Goal: Task Accomplishment & Management: Complete application form

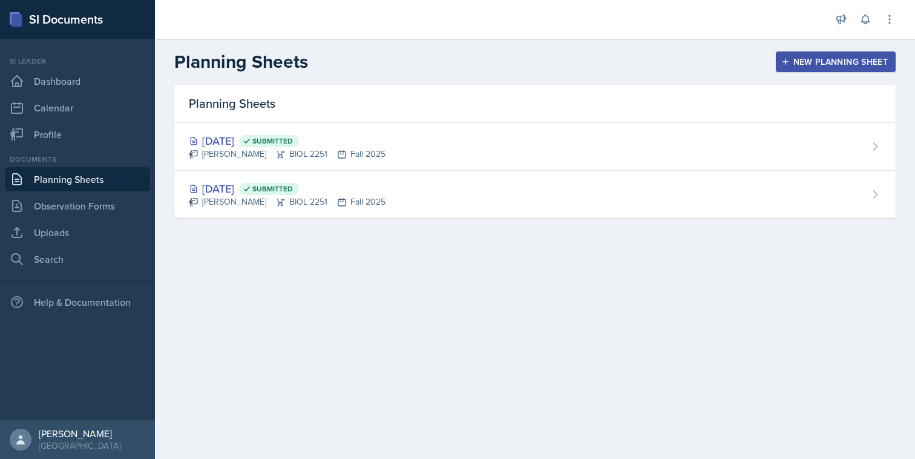
click at [786, 67] on button "New Planning Sheet" at bounding box center [836, 61] width 120 height 21
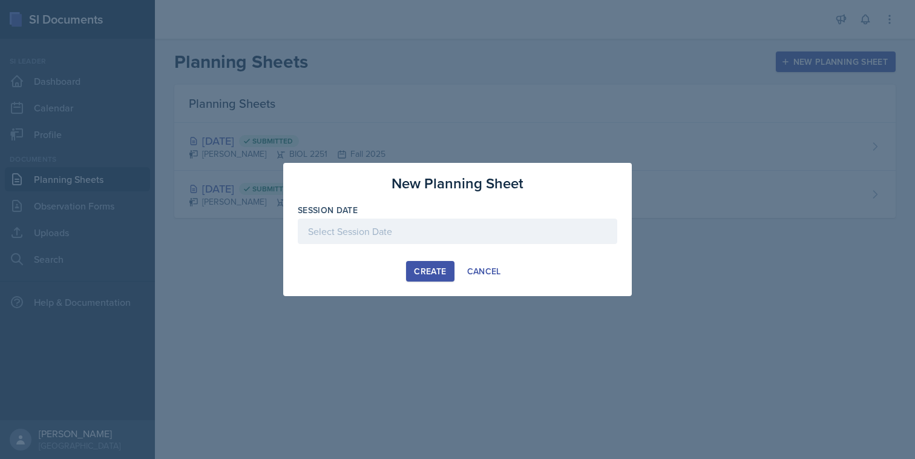
click at [506, 238] on div at bounding box center [458, 230] width 320 height 25
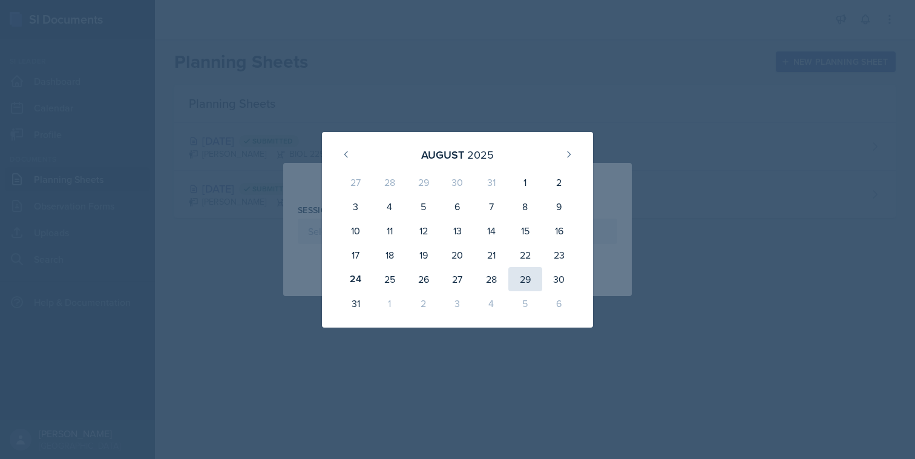
click at [525, 278] on div "29" at bounding box center [525, 279] width 34 height 24
type input "[DATE]"
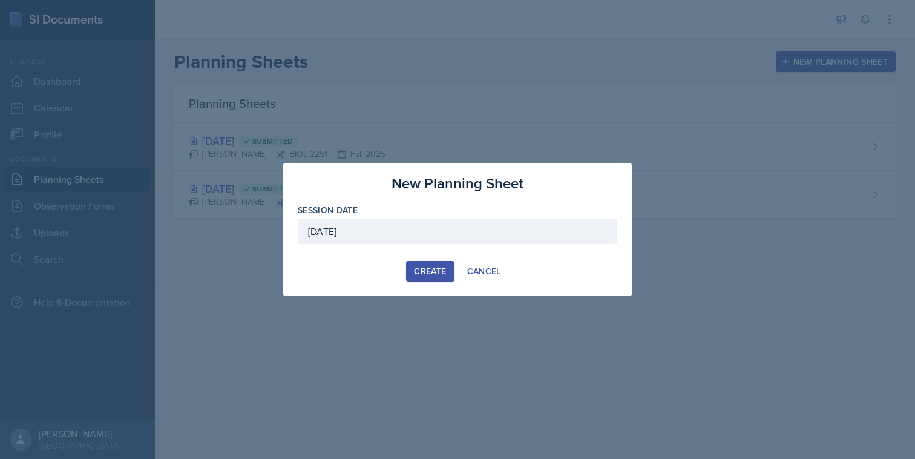
click at [419, 275] on div "Create" at bounding box center [430, 271] width 32 height 10
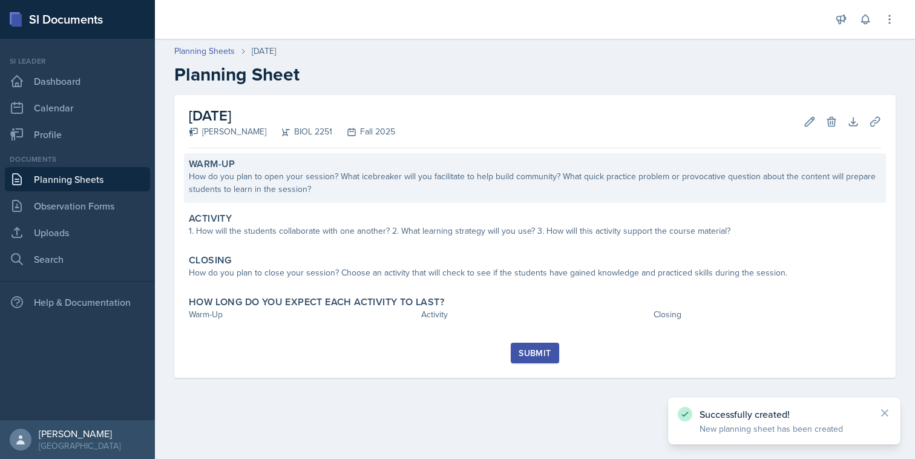
click at [324, 189] on div "How do you plan to open your session? What icebreaker will you facilitate to he…" at bounding box center [535, 182] width 692 height 25
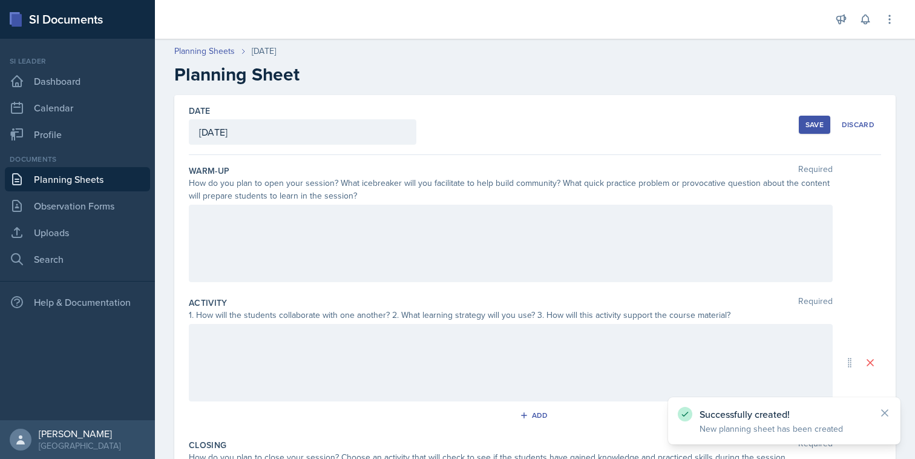
click at [385, 258] on div at bounding box center [511, 243] width 644 height 77
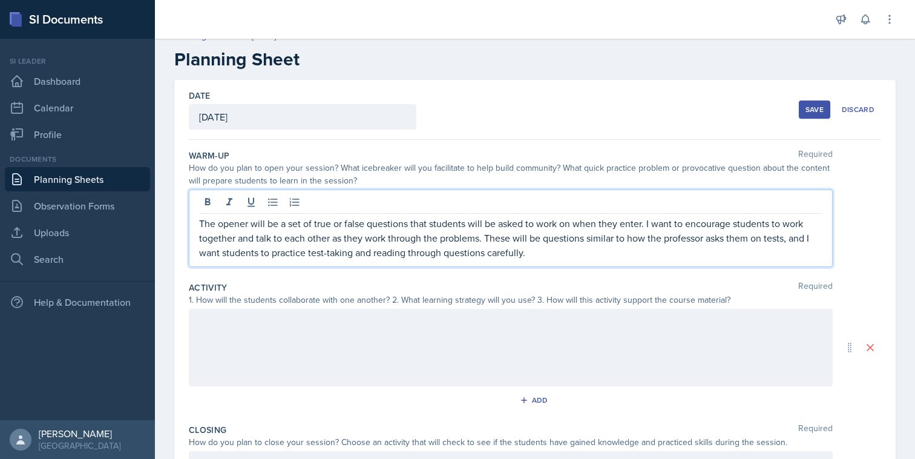
scroll to position [24, 0]
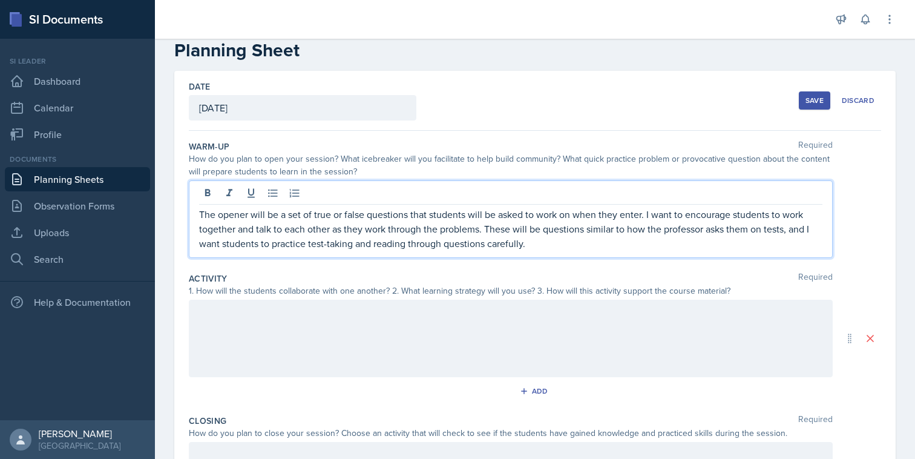
click at [548, 343] on div at bounding box center [511, 338] width 644 height 77
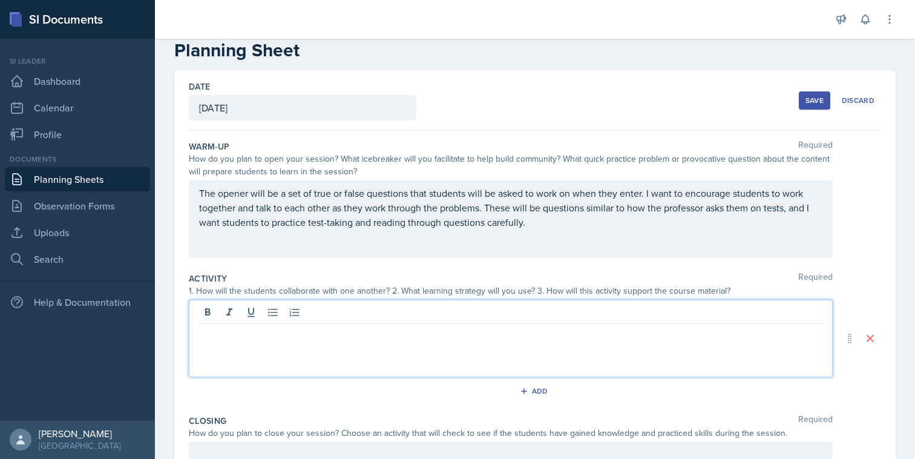
scroll to position [45, 0]
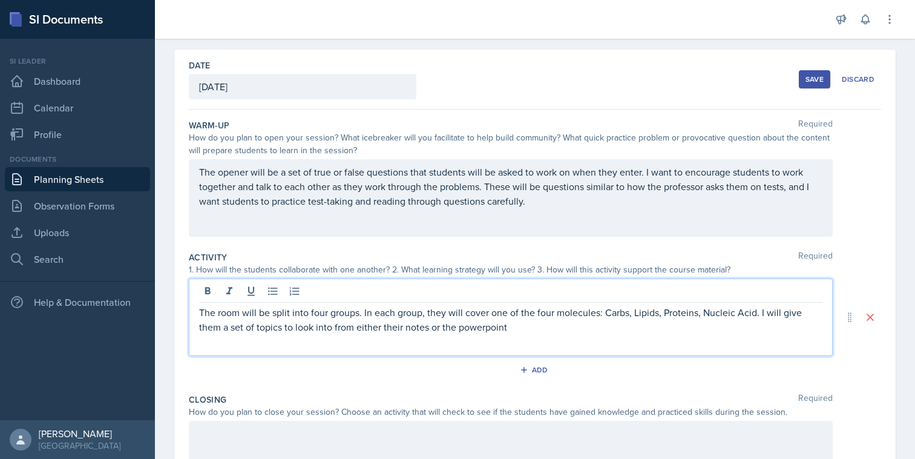
click at [282, 328] on p "The room will be split into four groups. In each group, they will cover one of …" at bounding box center [510, 319] width 623 height 29
click at [512, 327] on p "The room will be split into four groups. In each group, they will cover one of …" at bounding box center [510, 319] width 623 height 29
click at [533, 327] on p "The room will be split into four groups. In each group, they will cover one of …" at bounding box center [510, 319] width 623 height 29
click at [715, 332] on p "The room will be split into four groups. In each group, they will cover one of …" at bounding box center [510, 319] width 623 height 29
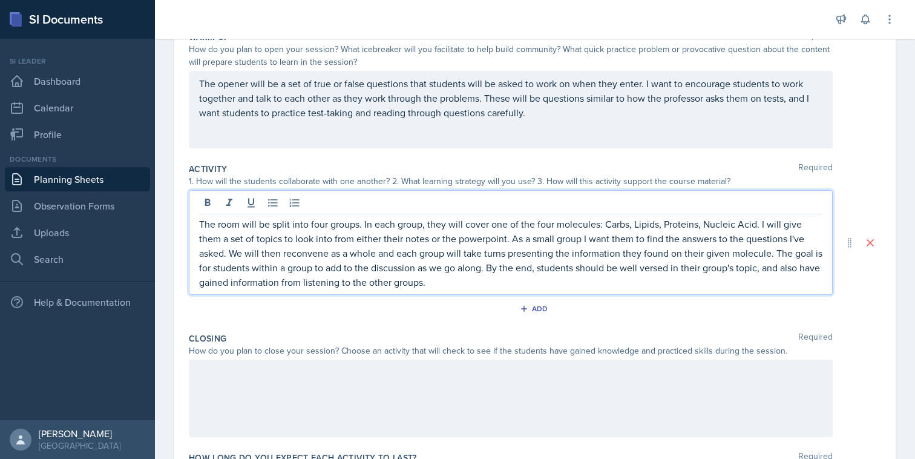
scroll to position [136, 0]
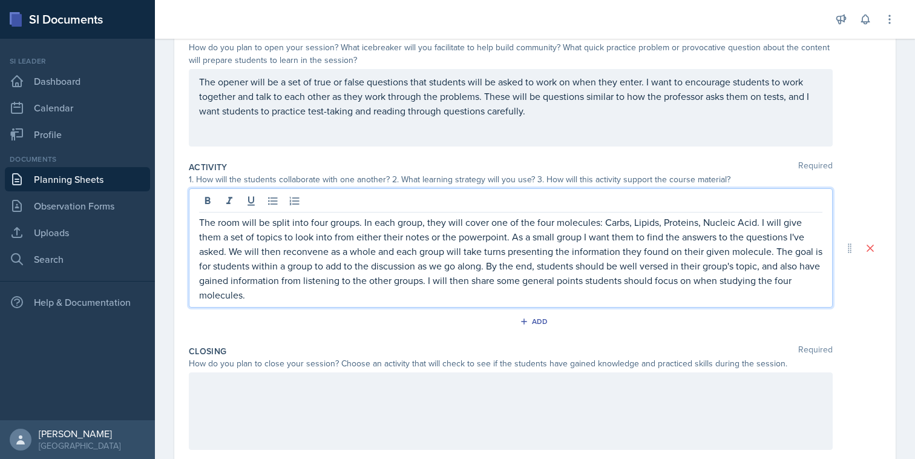
click at [424, 271] on p "The room will be split into four groups. In each group, they will cover one of …" at bounding box center [510, 258] width 623 height 87
click at [480, 265] on p "The room will be split into four groups. In each group, they will cover one of …" at bounding box center [510, 258] width 623 height 87
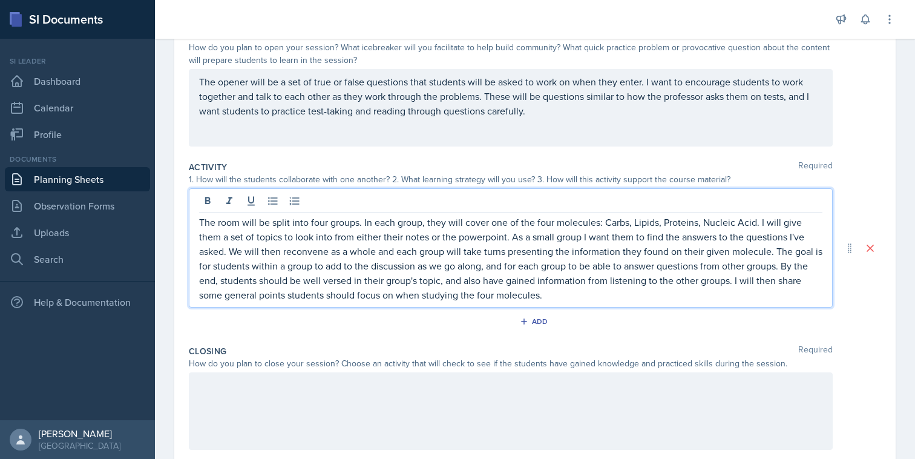
click at [379, 320] on div "Add" at bounding box center [535, 323] width 692 height 23
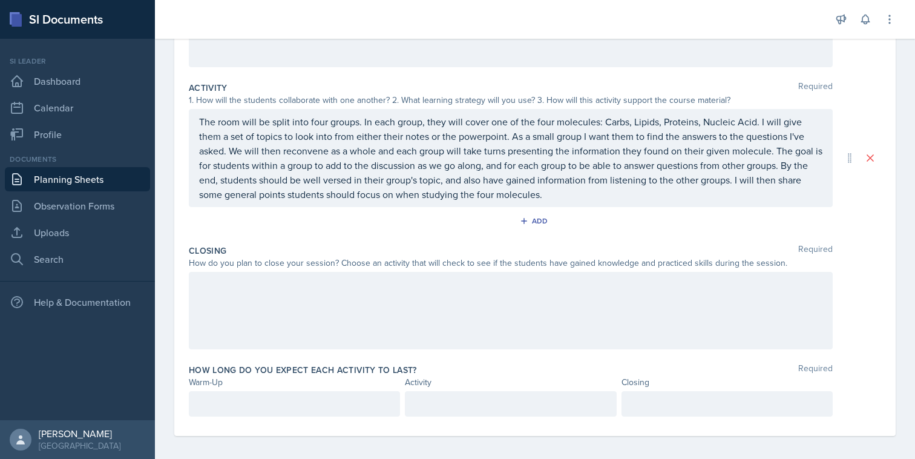
scroll to position [221, 0]
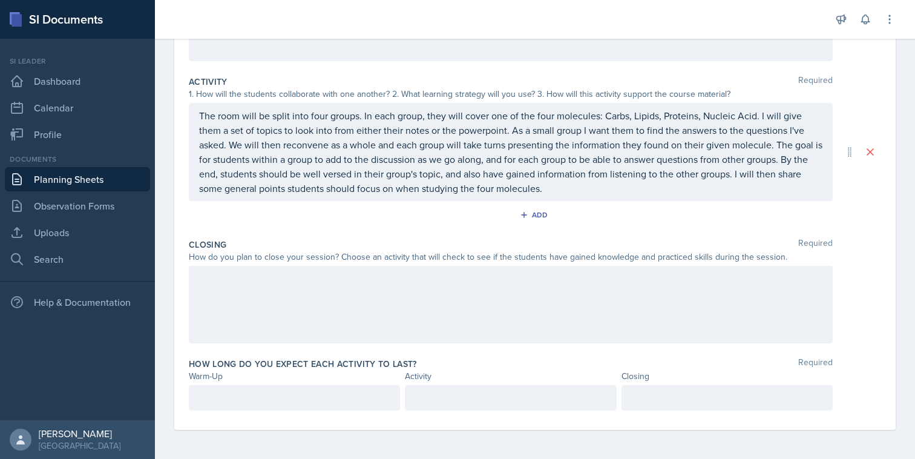
click at [379, 313] on div at bounding box center [511, 304] width 644 height 77
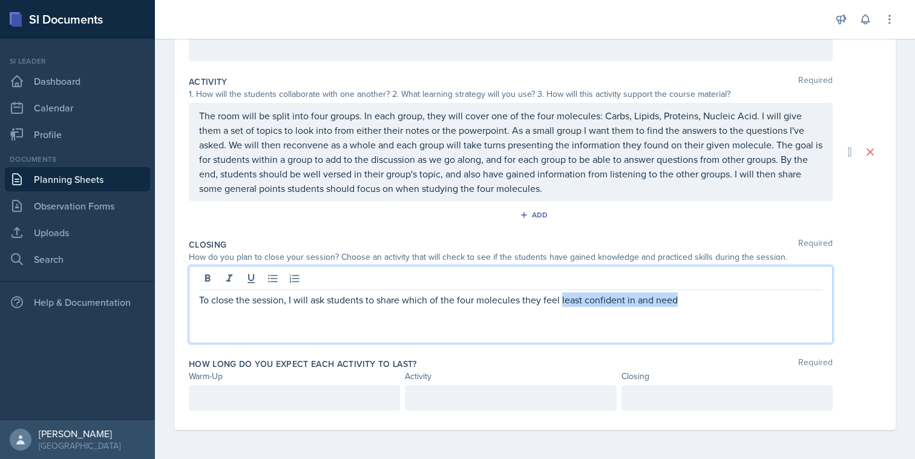
drag, startPoint x: 562, startPoint y: 302, endPoint x: 733, endPoint y: 302, distance: 171.3
click at [733, 302] on p "To close the session, I will ask students to share which of the four molecules …" at bounding box center [510, 299] width 623 height 15
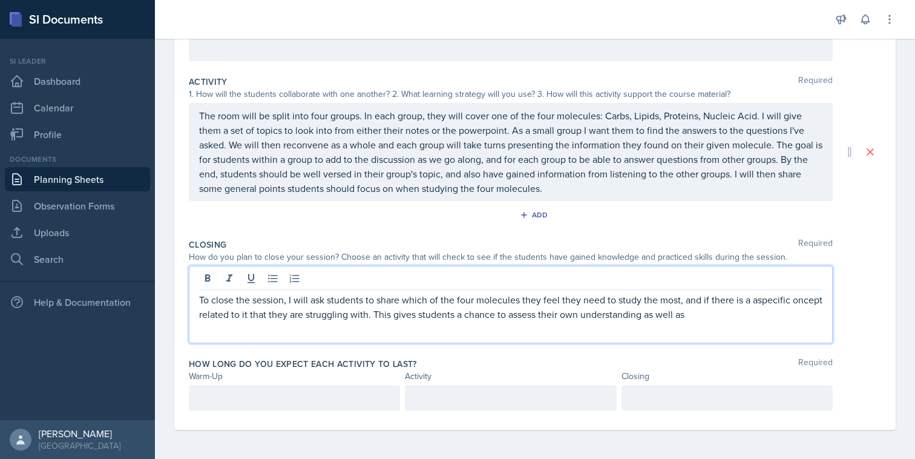
click at [757, 303] on p "To close the session, I will ask students to share which of the four molecules …" at bounding box center [510, 306] width 623 height 29
click at [741, 311] on p "To close the session, I will ask students to share which of the four molecules …" at bounding box center [510, 306] width 623 height 29
click at [210, 312] on p "To close the session, I will ask students to share which of the four molecules …" at bounding box center [510, 314] width 623 height 44
click at [199, 312] on p "To close the session, I will ask students to share which of the four molecules …" at bounding box center [510, 314] width 623 height 44
click at [347, 322] on p "To close the session, I will ask students to share which of the four molecules …" at bounding box center [510, 314] width 623 height 44
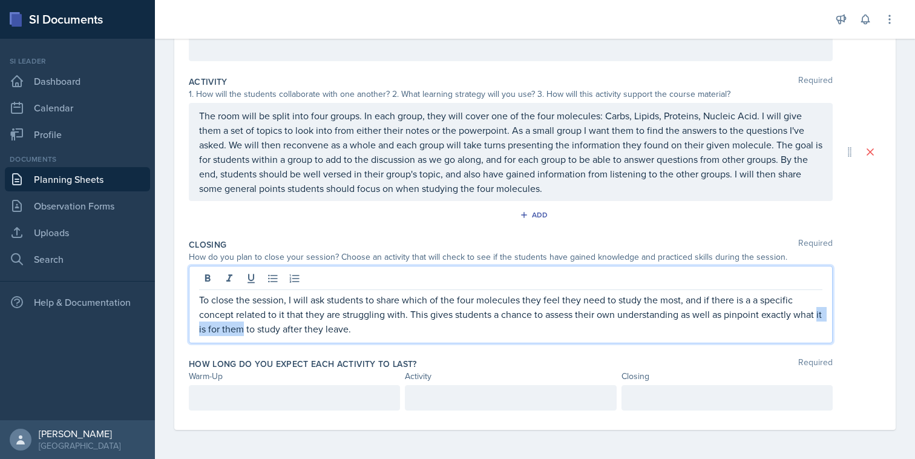
drag, startPoint x: 252, startPoint y: 330, endPoint x: 136, endPoint y: 330, distance: 115.6
click at [136, 330] on div "SI Documents Si leader Dashboard Calendar Profile Documents Planning Sheets Obs…" at bounding box center [457, 229] width 915 height 459
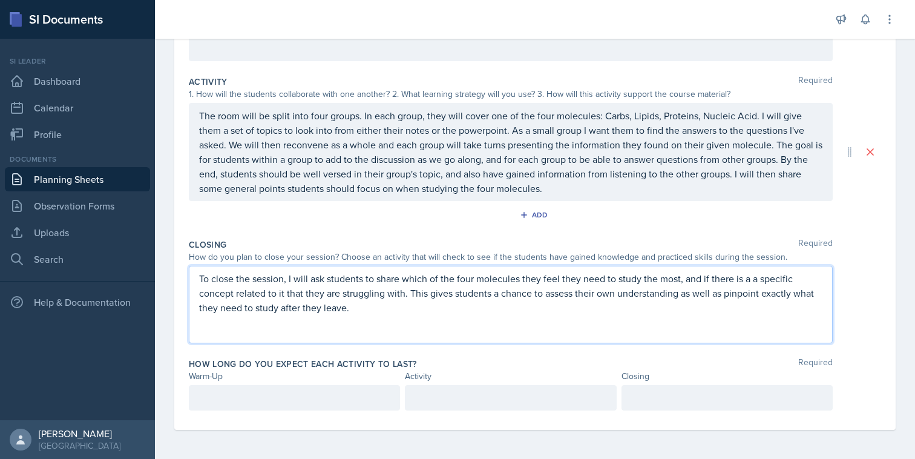
scroll to position [200, 0]
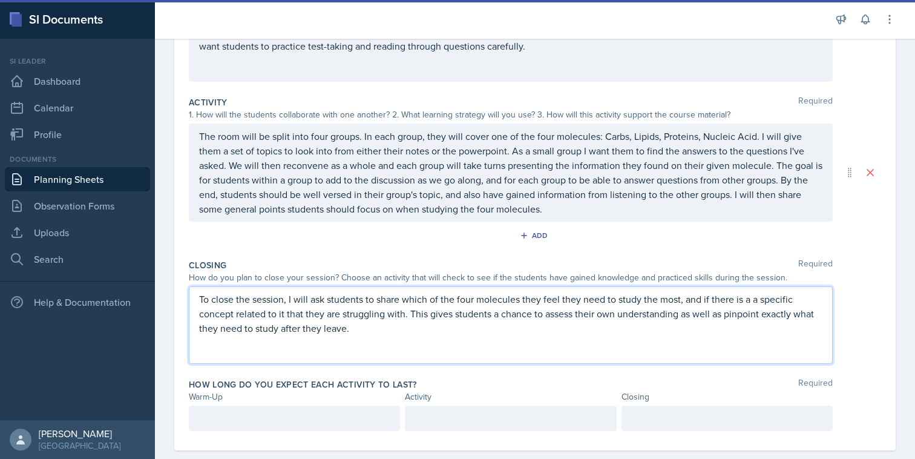
click at [546, 314] on p "To close the session, I will ask students to share which of the four molecules …" at bounding box center [510, 314] width 623 height 44
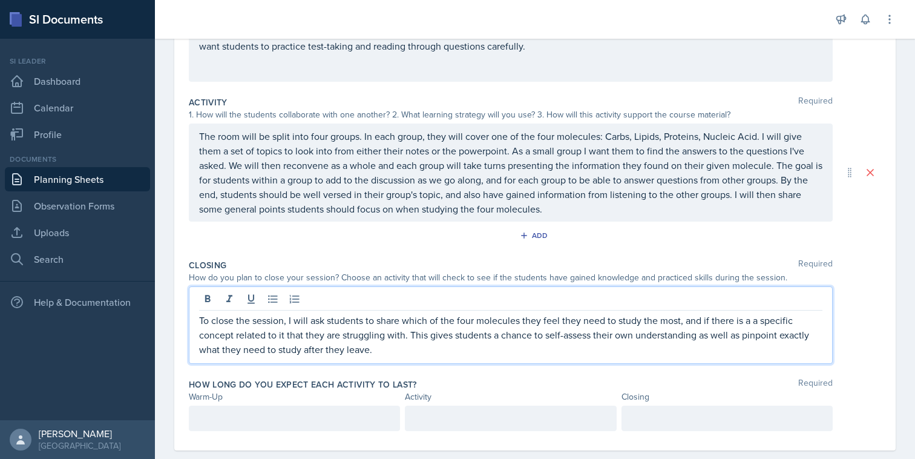
scroll to position [221, 0]
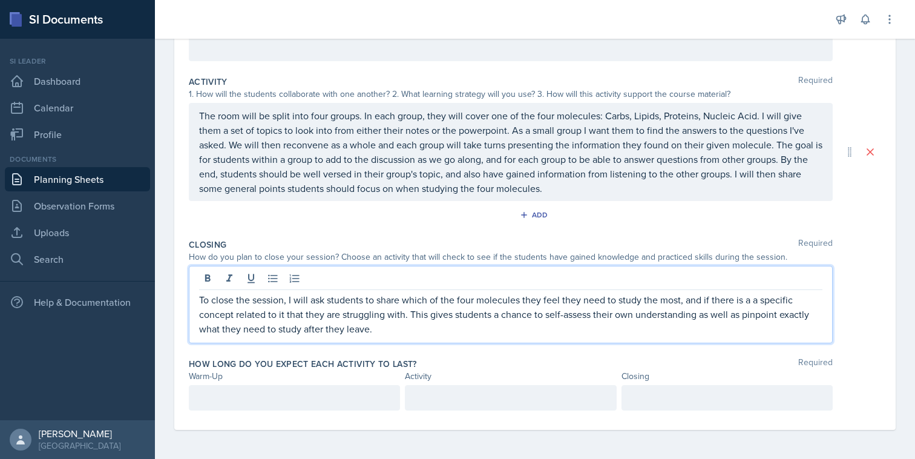
click at [484, 326] on p "To close the session, I will ask students to share which of the four molecules …" at bounding box center [510, 314] width 623 height 44
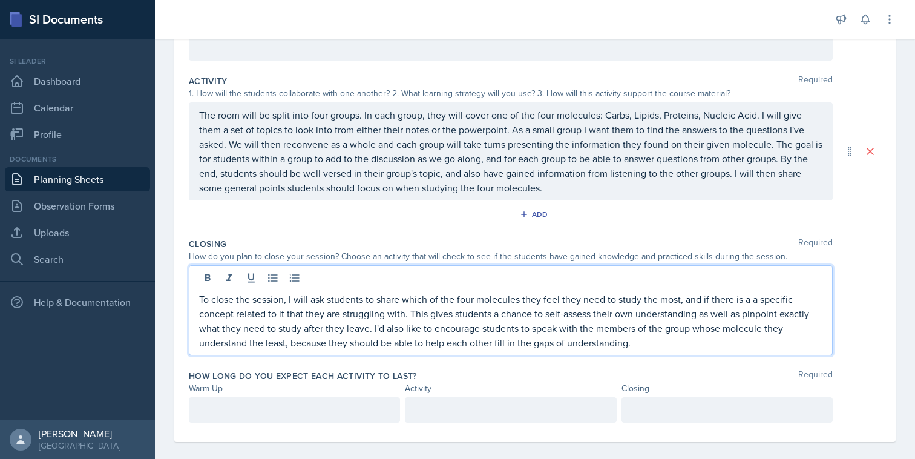
click at [345, 344] on p "To close the session, I will ask students to share which of the four molecules …" at bounding box center [510, 321] width 623 height 58
click at [312, 404] on div at bounding box center [294, 409] width 211 height 25
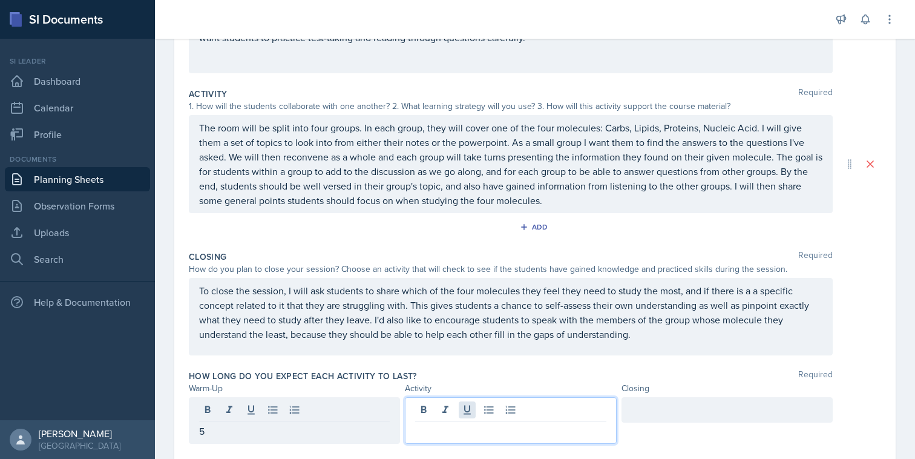
click at [465, 405] on div at bounding box center [510, 420] width 211 height 47
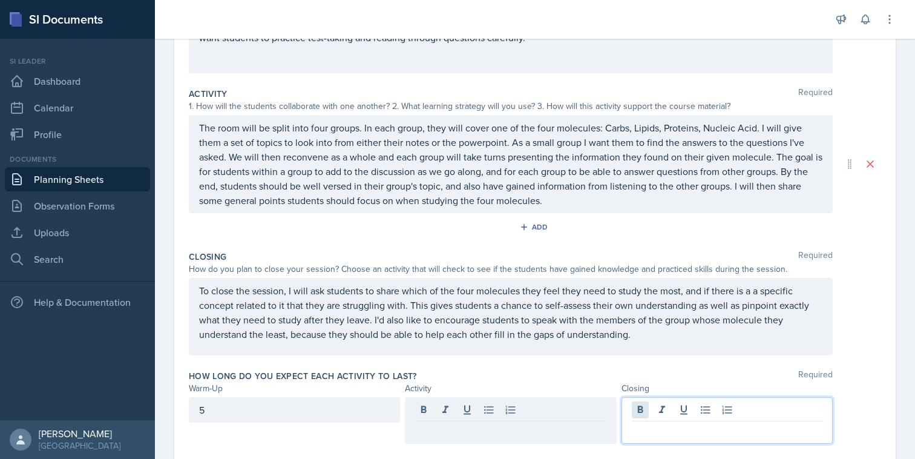
click at [641, 413] on div at bounding box center [726, 420] width 211 height 47
click at [551, 412] on div at bounding box center [510, 409] width 211 height 25
click at [612, 369] on div "How long do you expect each activity to last? Required Warm-Up Activity Closing…" at bounding box center [535, 409] width 692 height 88
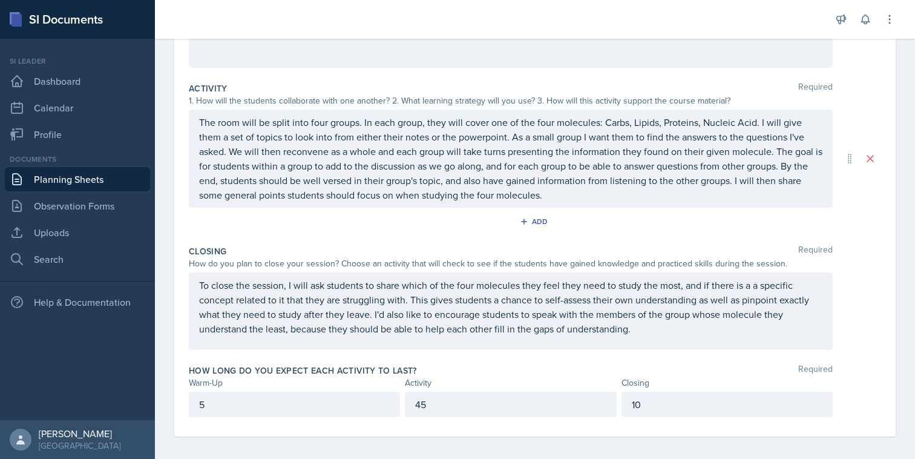
scroll to position [215, 0]
click at [326, 409] on p "5" at bounding box center [294, 403] width 191 height 15
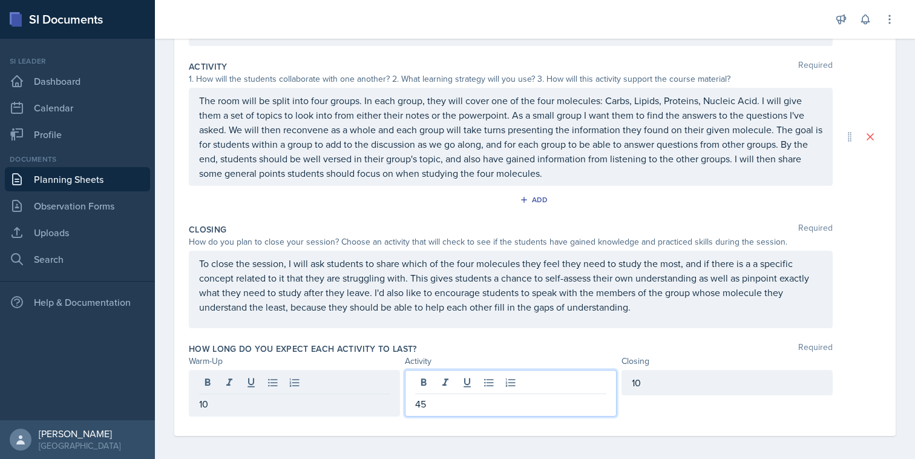
click at [451, 383] on div "45" at bounding box center [510, 393] width 211 height 47
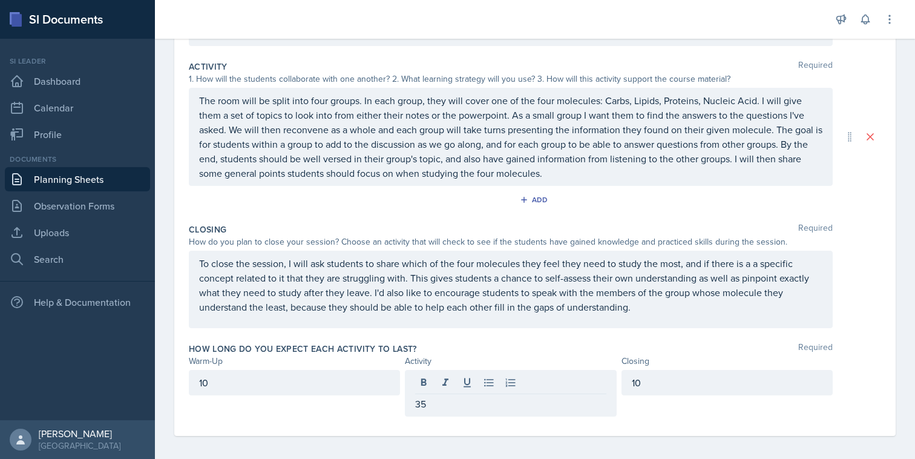
click at [293, 395] on div "10" at bounding box center [294, 382] width 211 height 25
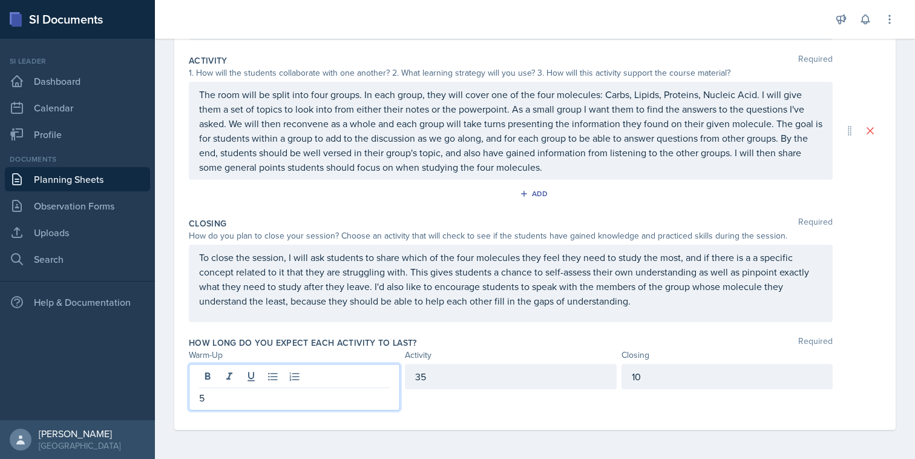
click at [511, 342] on div "How long do you expect each activity to last? Required" at bounding box center [535, 342] width 692 height 12
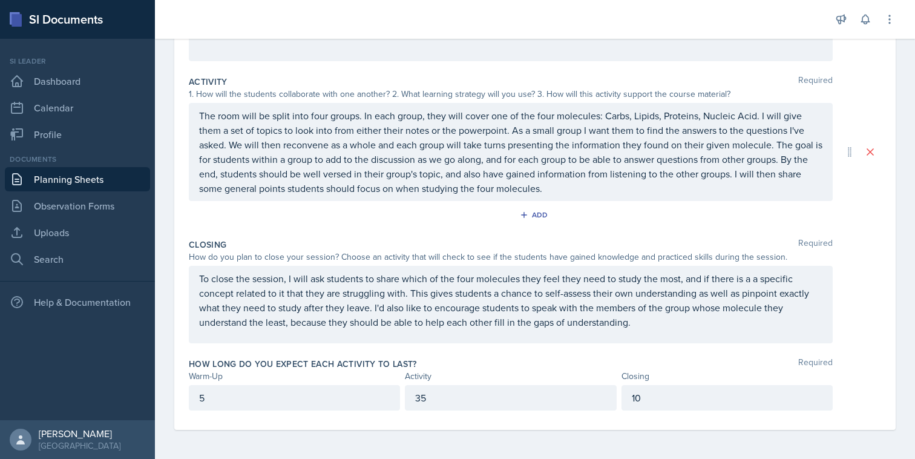
scroll to position [0, 0]
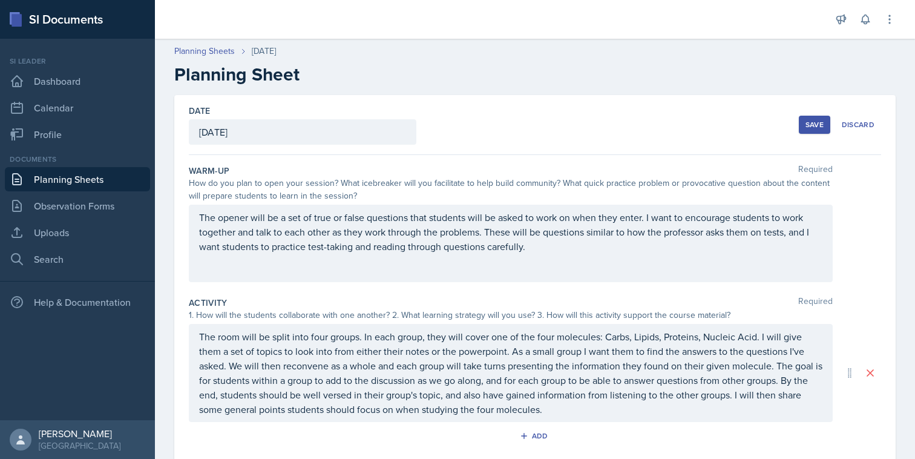
click at [816, 128] on div "Save" at bounding box center [814, 125] width 18 height 10
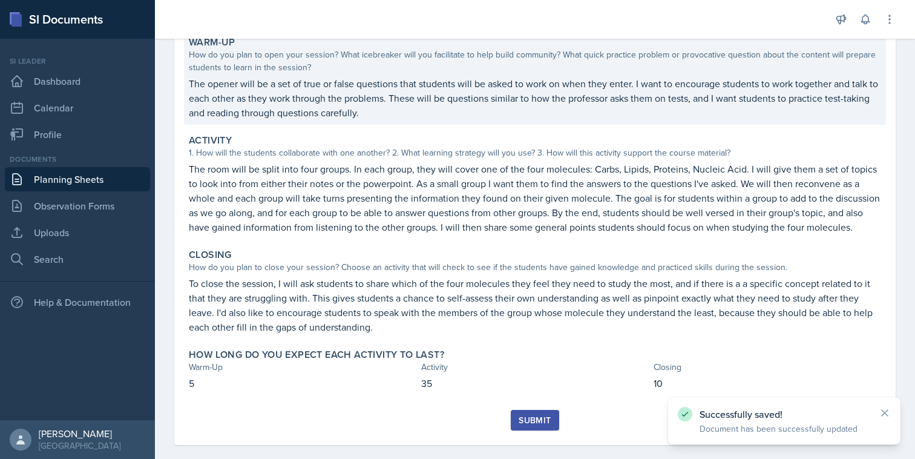
scroll to position [131, 0]
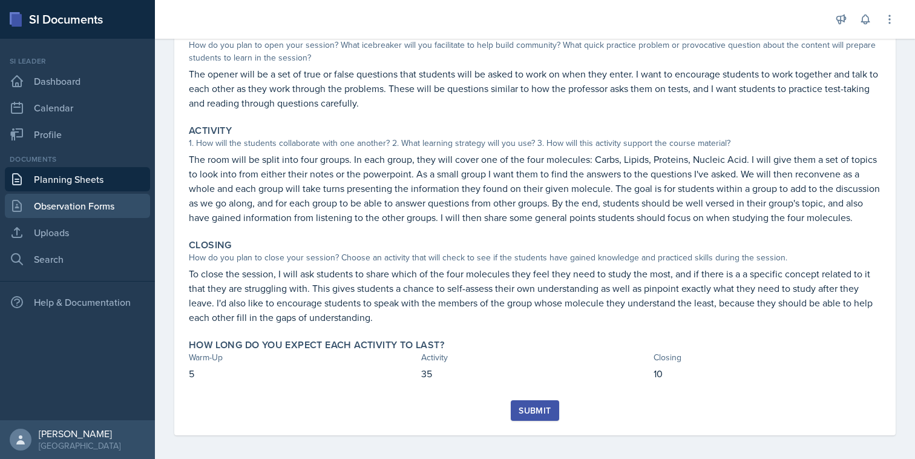
click at [73, 213] on link "Observation Forms" at bounding box center [77, 206] width 145 height 24
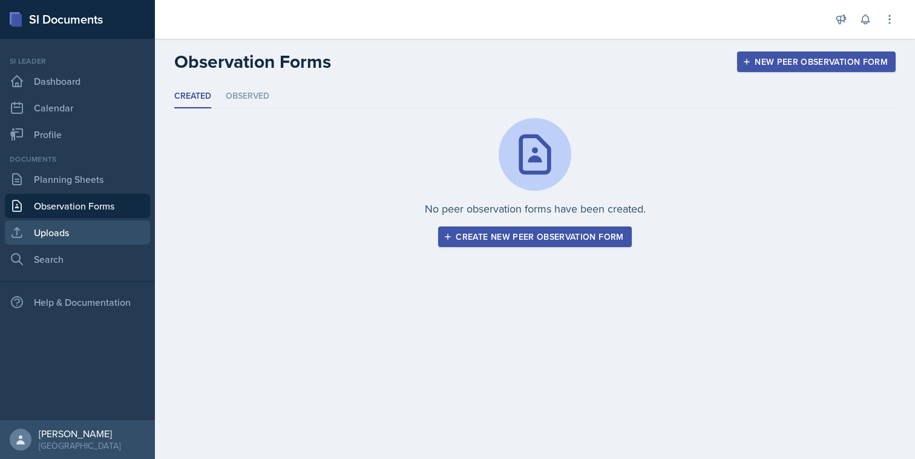
click at [74, 225] on link "Uploads" at bounding box center [77, 232] width 145 height 24
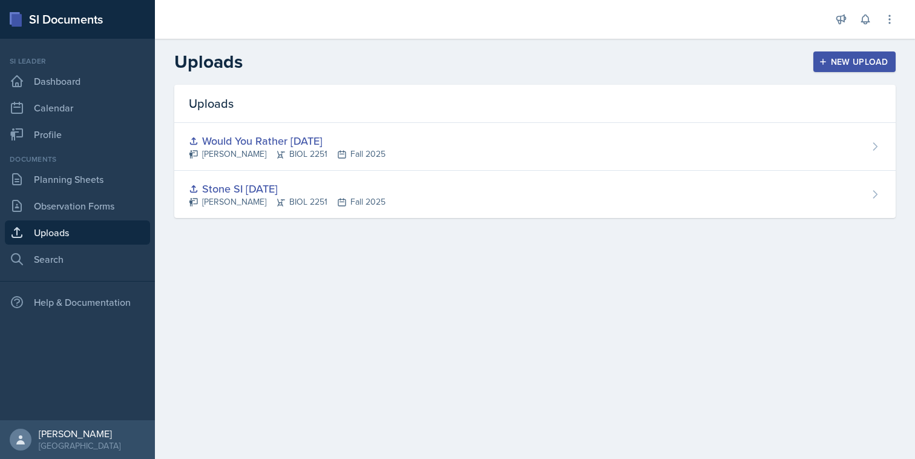
click at [862, 64] on div "New Upload" at bounding box center [854, 62] width 67 height 10
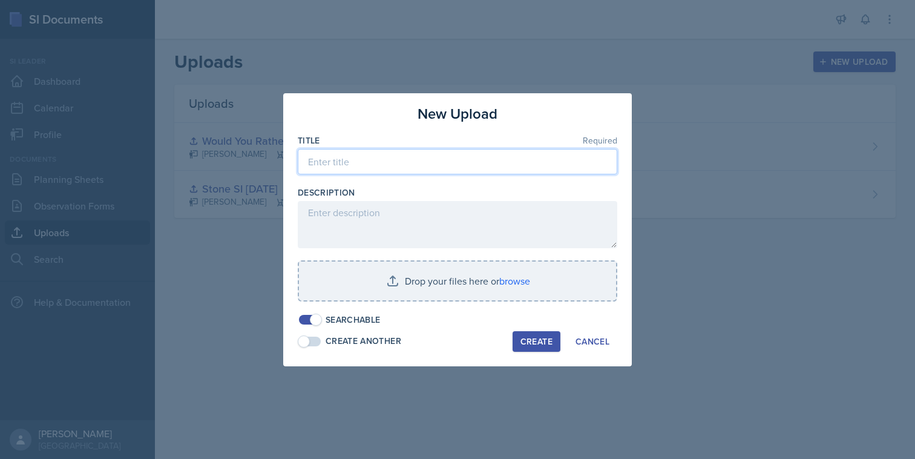
click at [427, 166] on input at bounding box center [458, 161] width 320 height 25
type input "Stone SI [DATE]"
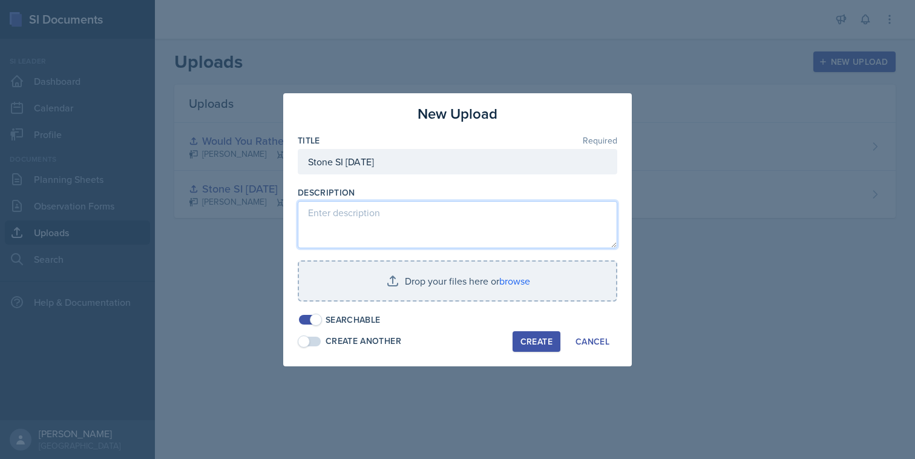
click at [391, 215] on textarea at bounding box center [458, 224] width 320 height 47
click at [316, 218] on textarea "SI powerpoint" at bounding box center [458, 224] width 320 height 47
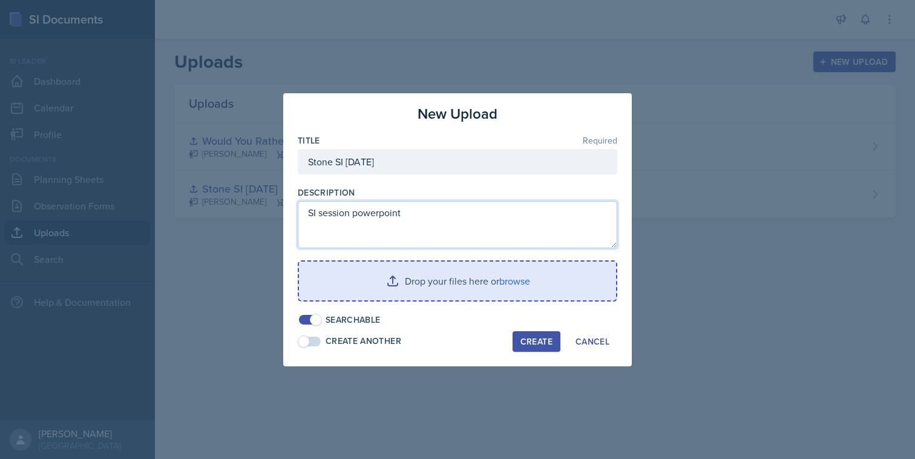
type textarea "SI session powerpoint"
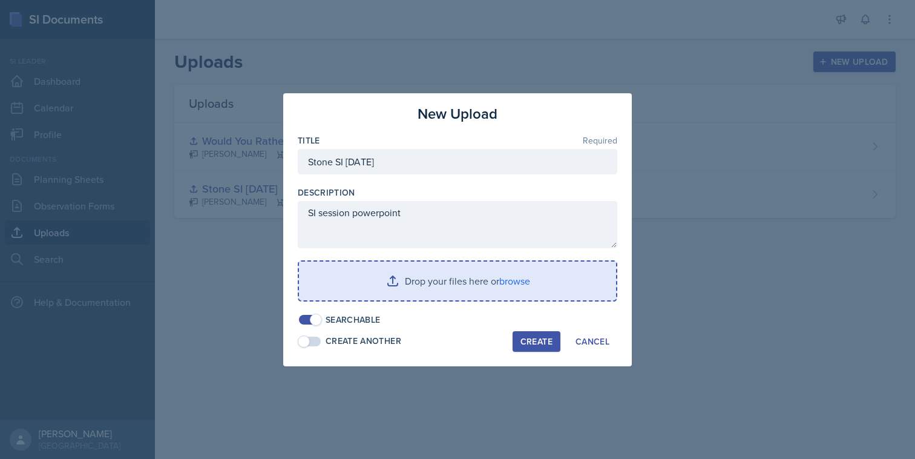
click at [516, 286] on input "file" at bounding box center [457, 280] width 317 height 39
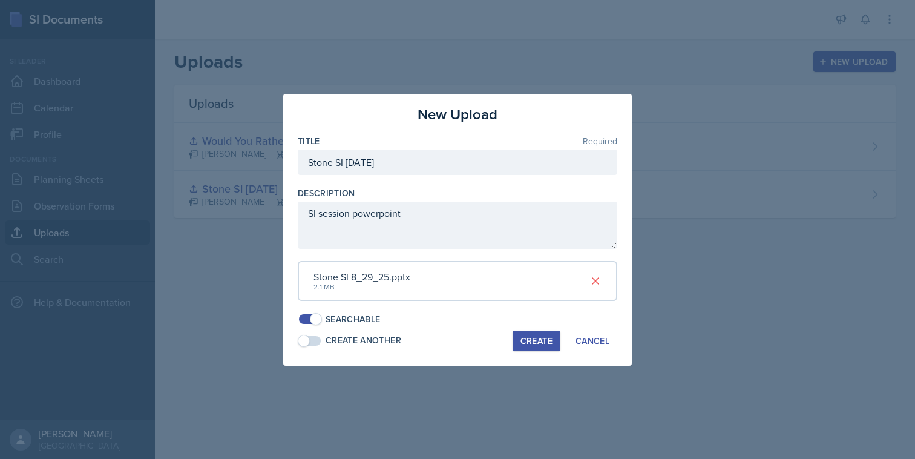
click at [537, 338] on div "Create" at bounding box center [536, 341] width 32 height 10
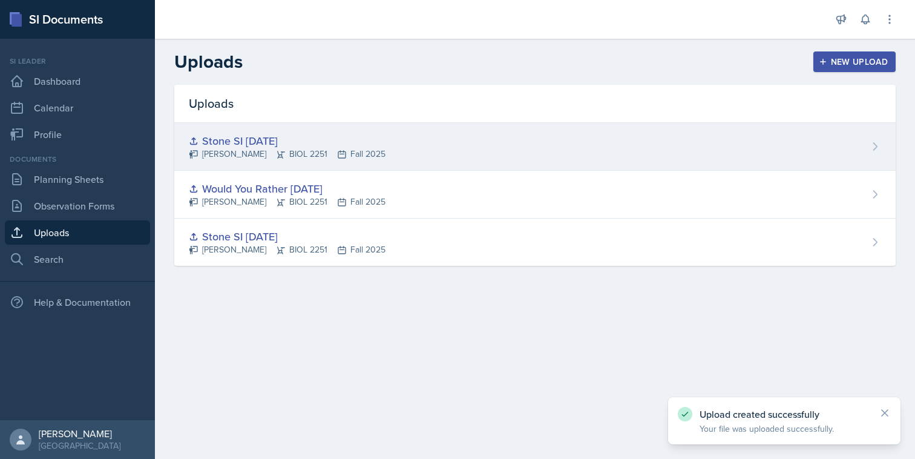
click at [652, 148] on div "Stone SI [DATE] [PERSON_NAME] BIOL 2251 Fall 2025" at bounding box center [534, 147] width 721 height 48
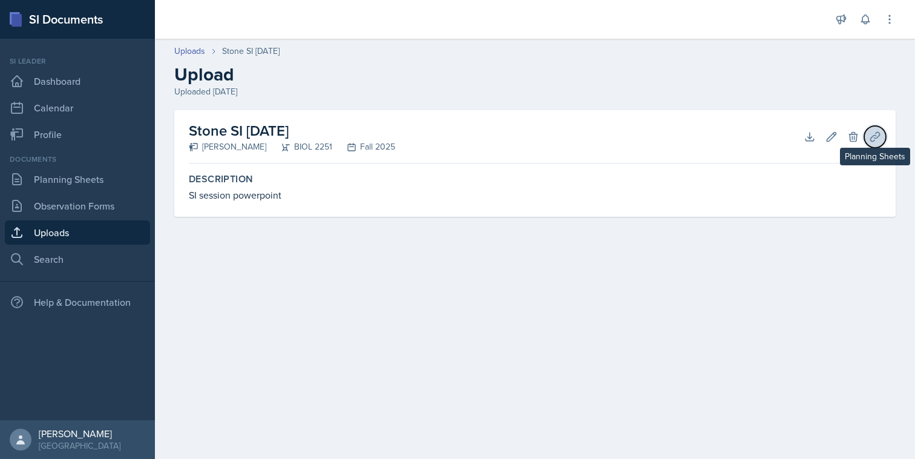
click at [876, 135] on icon at bounding box center [874, 136] width 9 height 9
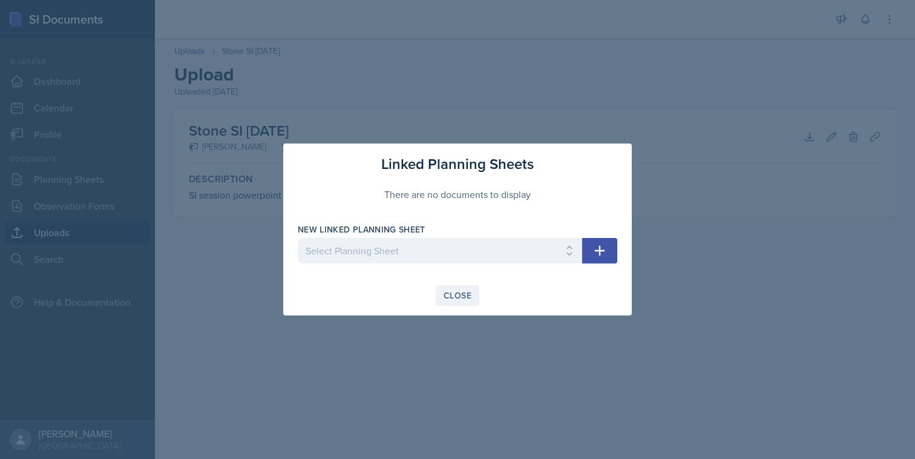
click at [476, 291] on button "Close" at bounding box center [458, 295] width 44 height 21
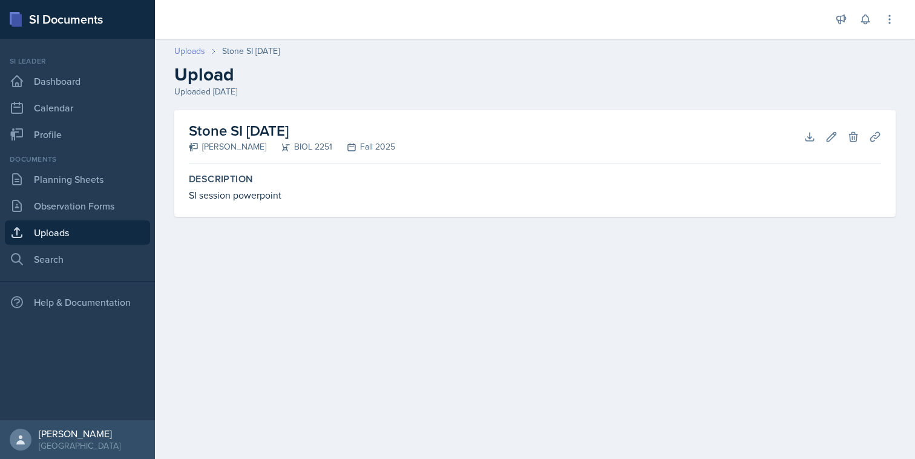
click at [197, 53] on link "Uploads" at bounding box center [189, 51] width 31 height 13
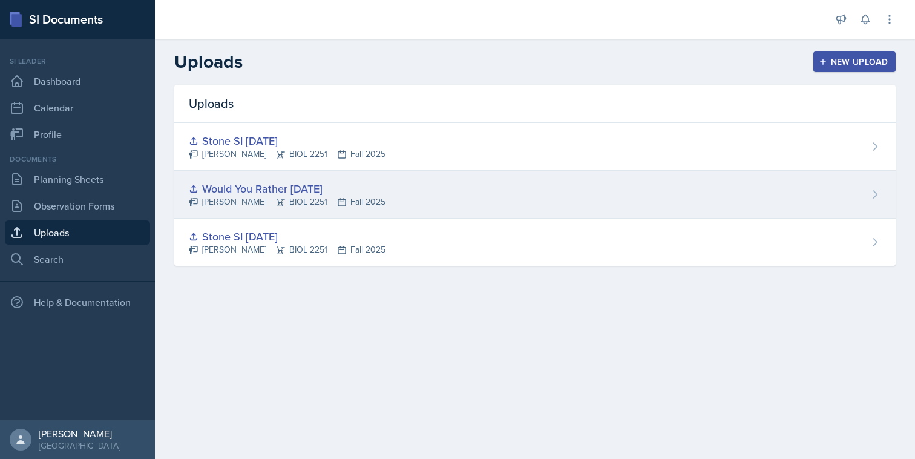
click at [334, 203] on div "[PERSON_NAME] BIOL 2251 Fall 2025" at bounding box center [287, 201] width 197 height 13
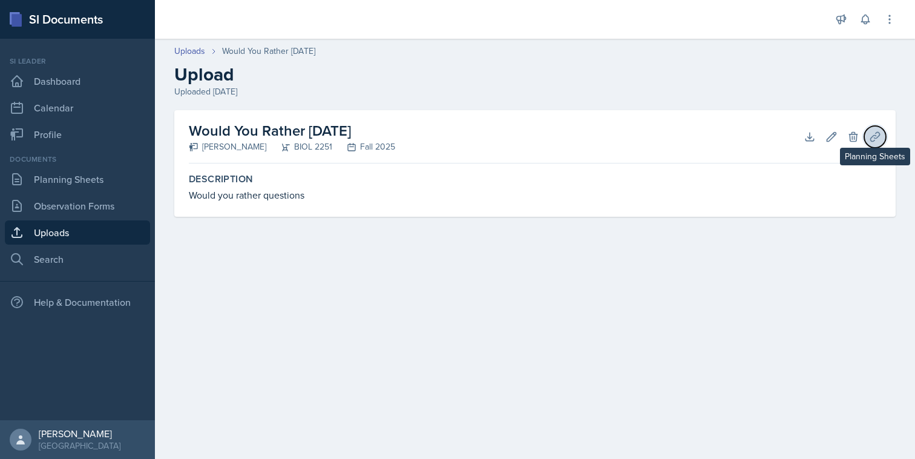
click at [873, 131] on icon at bounding box center [875, 137] width 12 height 12
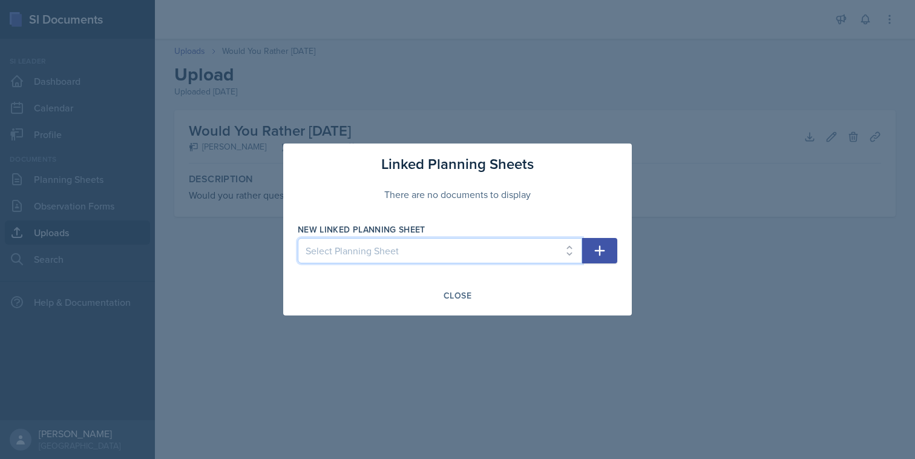
click at [560, 253] on select "Select Planning Sheet [DATE] [DATE] [DATE]" at bounding box center [440, 250] width 284 height 25
select select "ebd3417d-f81b-4634-a8ad-af30cdae036d"
click at [298, 238] on select "Select Planning Sheet [DATE] [DATE] [DATE]" at bounding box center [440, 250] width 284 height 25
click at [608, 255] on button "button" at bounding box center [599, 250] width 35 height 25
select select
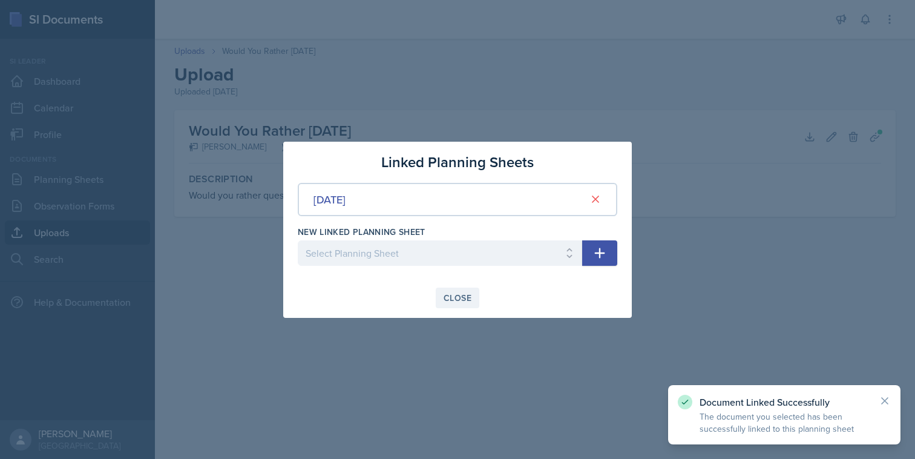
click at [459, 293] on div "Close" at bounding box center [458, 298] width 28 height 10
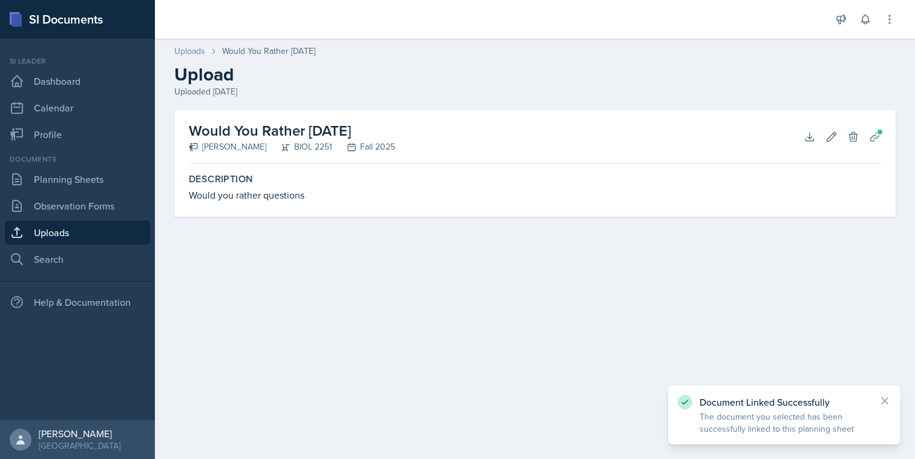
click at [202, 47] on link "Uploads" at bounding box center [189, 51] width 31 height 13
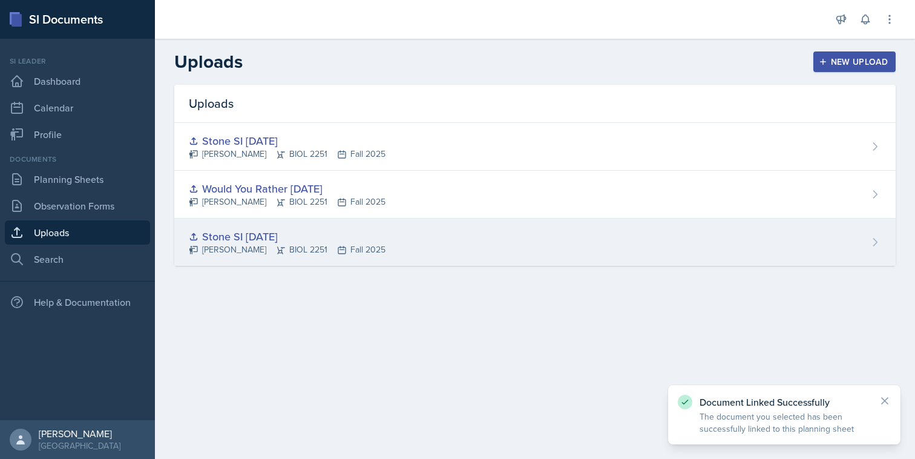
click at [361, 234] on div "Stone SI [DATE]" at bounding box center [287, 236] width 197 height 16
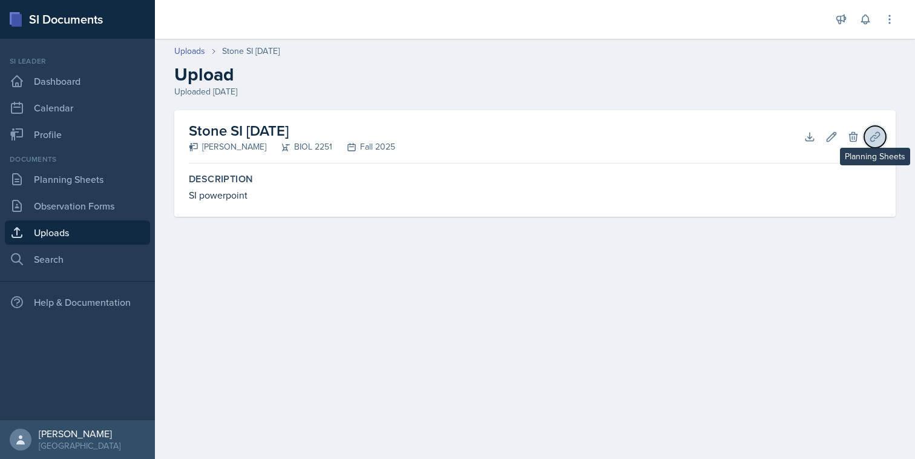
click at [873, 139] on icon at bounding box center [875, 137] width 12 height 12
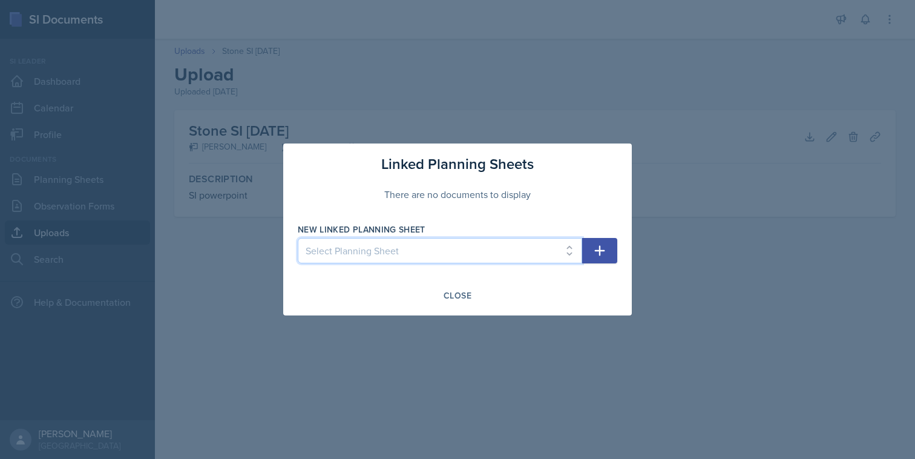
click at [525, 244] on select "Select Planning Sheet [DATE] [DATE] [DATE]" at bounding box center [440, 250] width 284 height 25
select select "ebd3417d-f81b-4634-a8ad-af30cdae036d"
click at [298, 238] on select "Select Planning Sheet [DATE] [DATE] [DATE]" at bounding box center [440, 250] width 284 height 25
click at [605, 244] on icon "button" at bounding box center [599, 250] width 15 height 15
select select
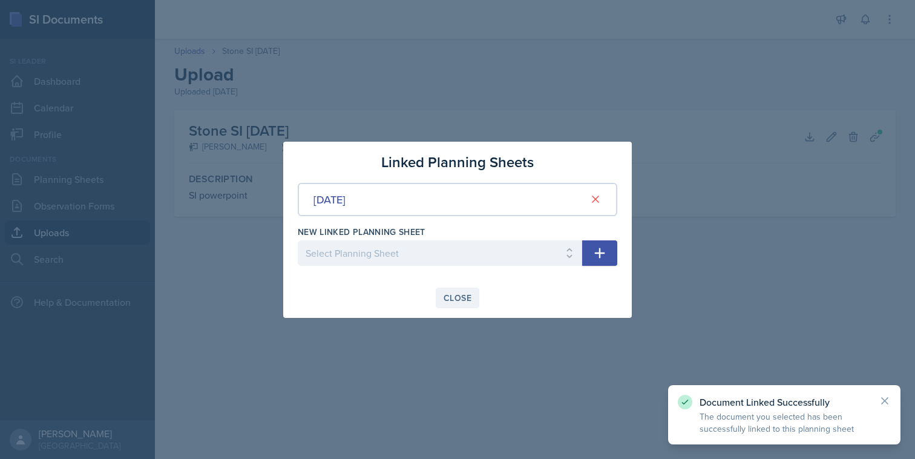
click at [447, 303] on div "Close" at bounding box center [458, 298] width 28 height 10
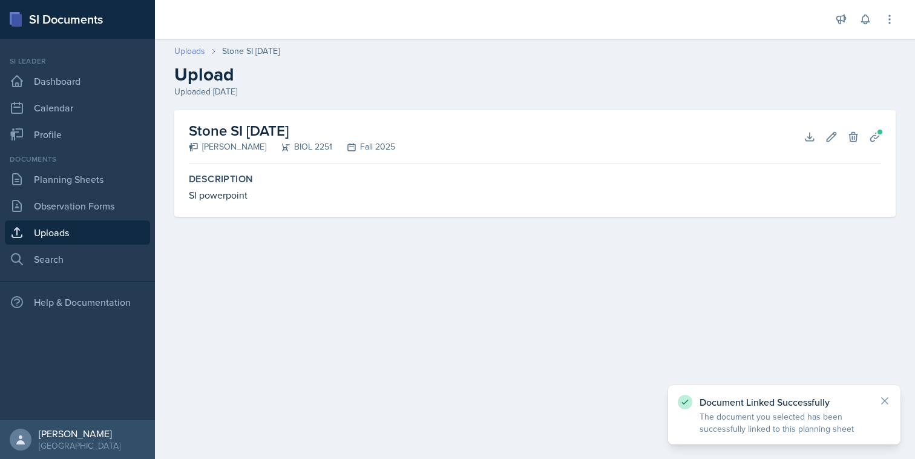
click at [190, 55] on link "Uploads" at bounding box center [189, 51] width 31 height 13
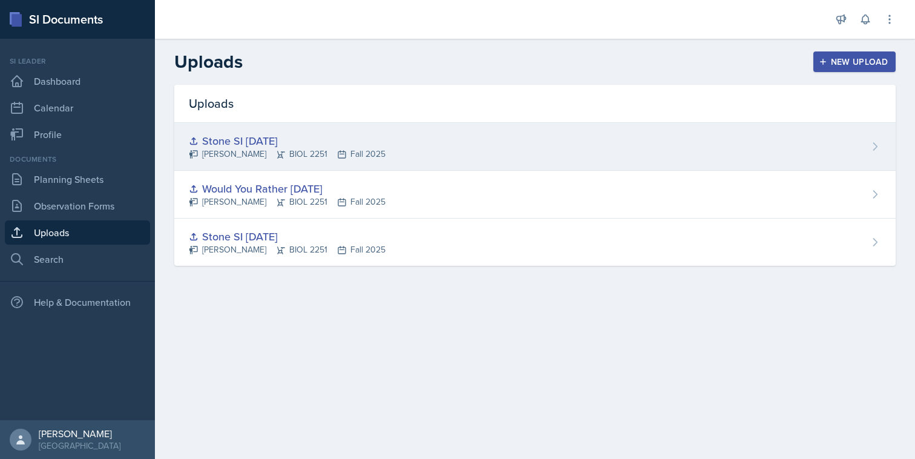
click at [272, 147] on div "Stone SI [DATE]" at bounding box center [287, 141] width 197 height 16
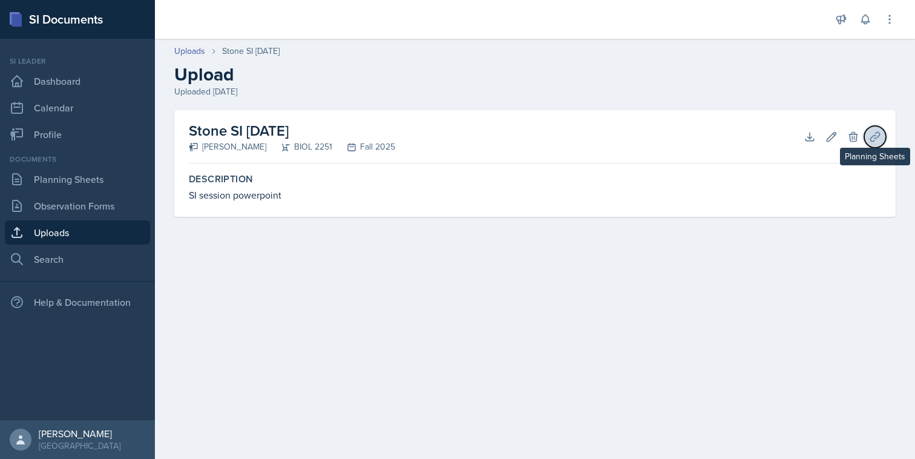
click at [876, 135] on icon at bounding box center [875, 137] width 12 height 12
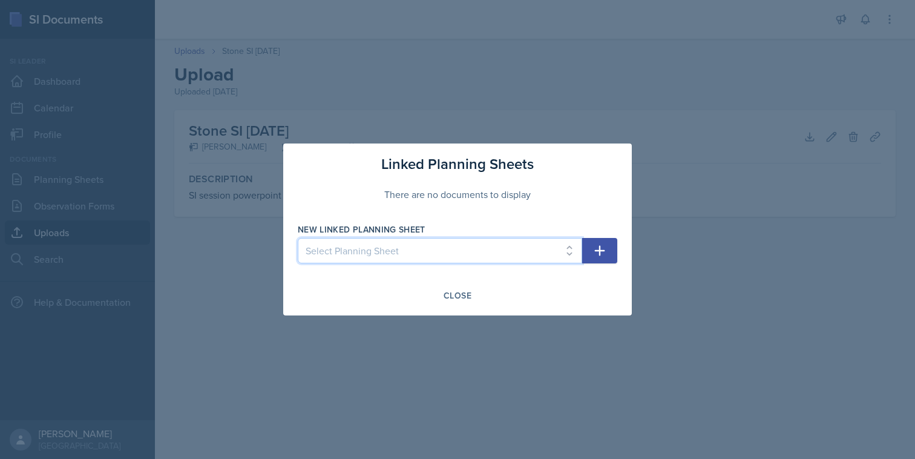
click at [545, 260] on select "Select Planning Sheet [DATE] [DATE] [DATE]" at bounding box center [440, 250] width 284 height 25
select select "646541a7-6cf8-464e-9cc7-8b039fbe577a"
click at [298, 238] on select "Select Planning Sheet [DATE] [DATE] [DATE]" at bounding box center [440, 250] width 284 height 25
click at [600, 256] on icon "button" at bounding box center [599, 250] width 15 height 15
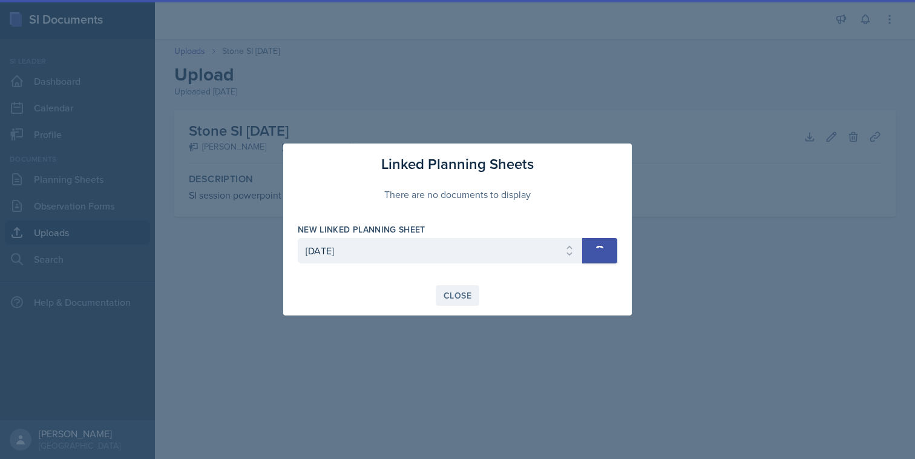
select select
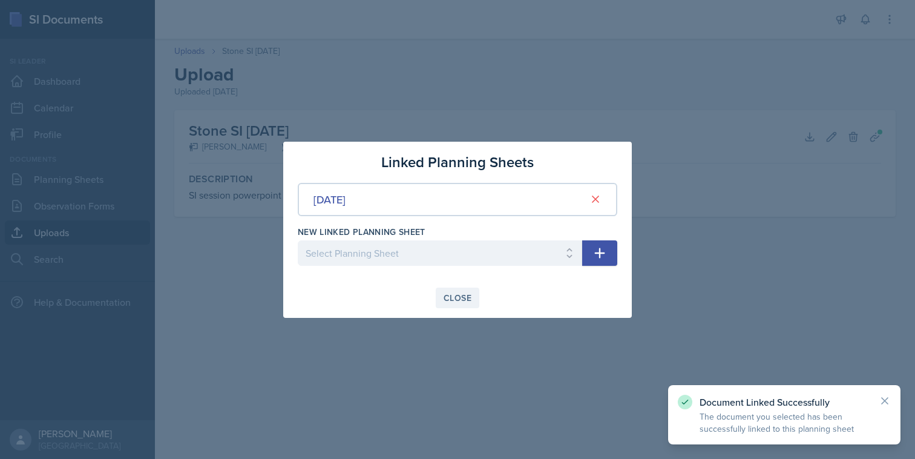
click at [457, 297] on div "Close" at bounding box center [458, 298] width 28 height 10
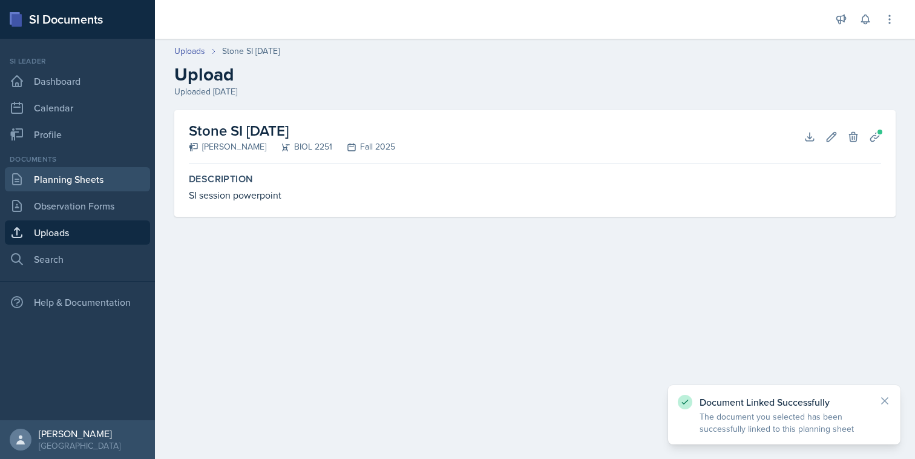
click at [101, 175] on link "Planning Sheets" at bounding box center [77, 179] width 145 height 24
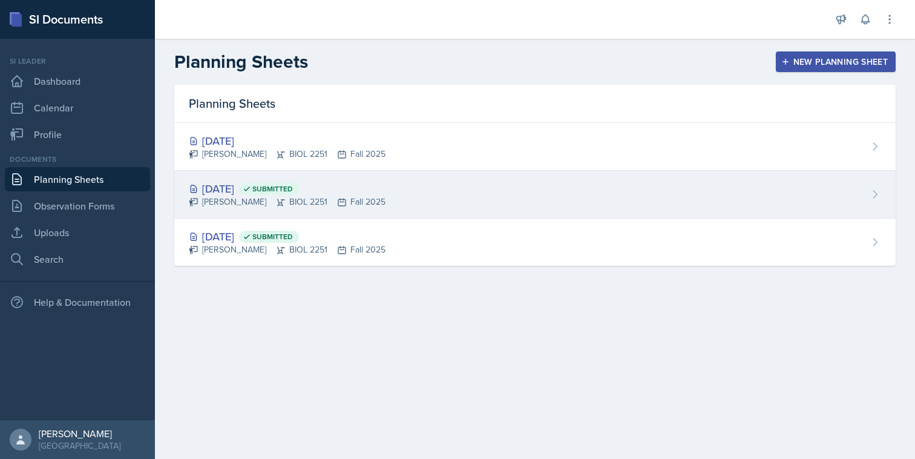
click at [293, 192] on span "Submitted" at bounding box center [272, 189] width 41 height 10
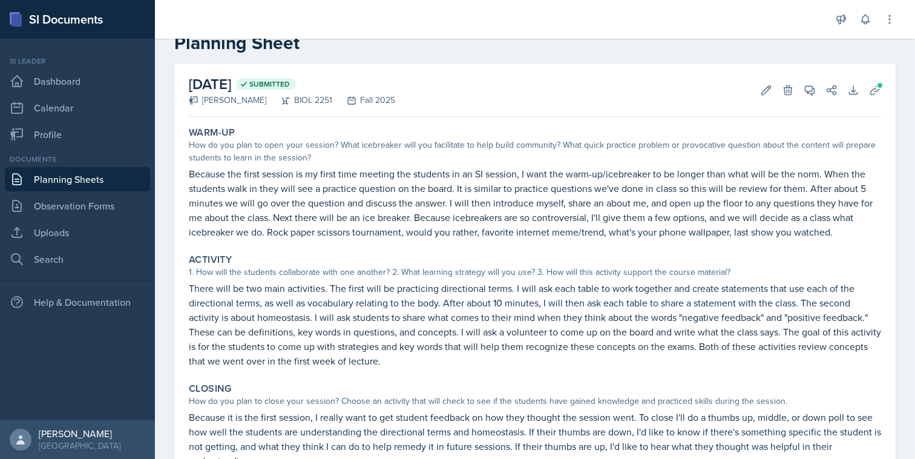
scroll to position [27, 0]
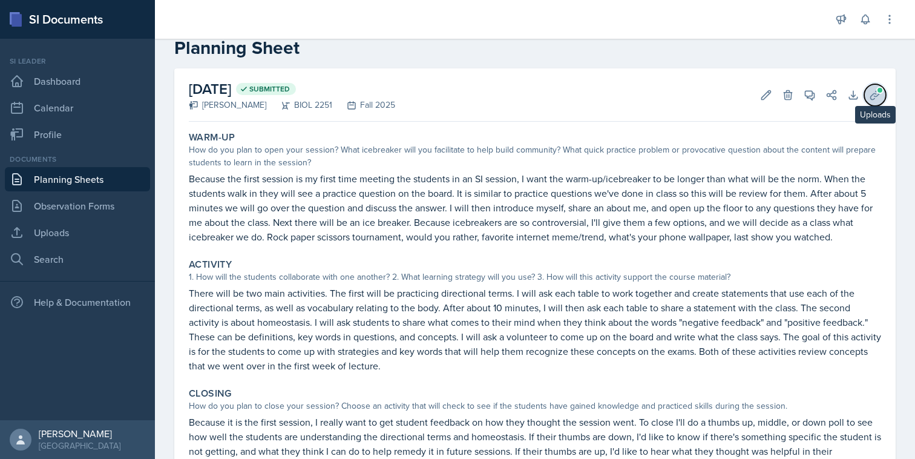
click at [871, 91] on icon at bounding box center [875, 95] width 12 height 12
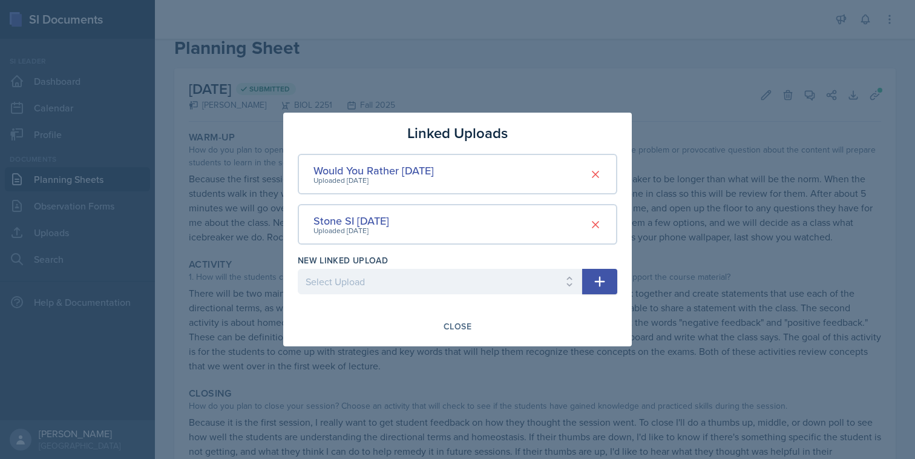
click at [744, 203] on div at bounding box center [457, 229] width 915 height 459
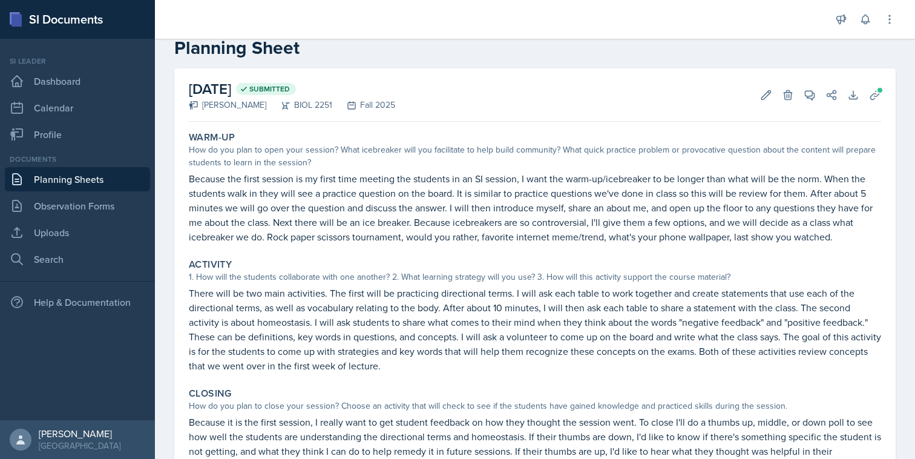
scroll to position [0, 0]
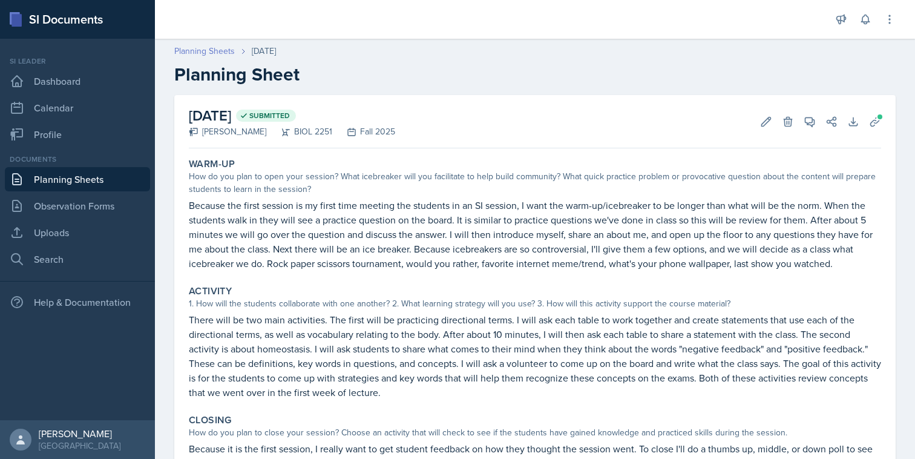
click at [217, 53] on link "Planning Sheets" at bounding box center [204, 51] width 61 height 13
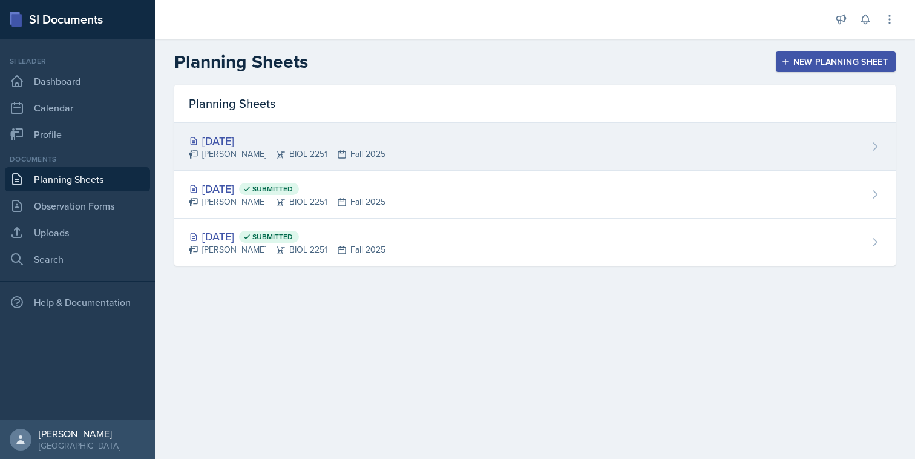
click at [338, 151] on icon at bounding box center [341, 154] width 7 height 7
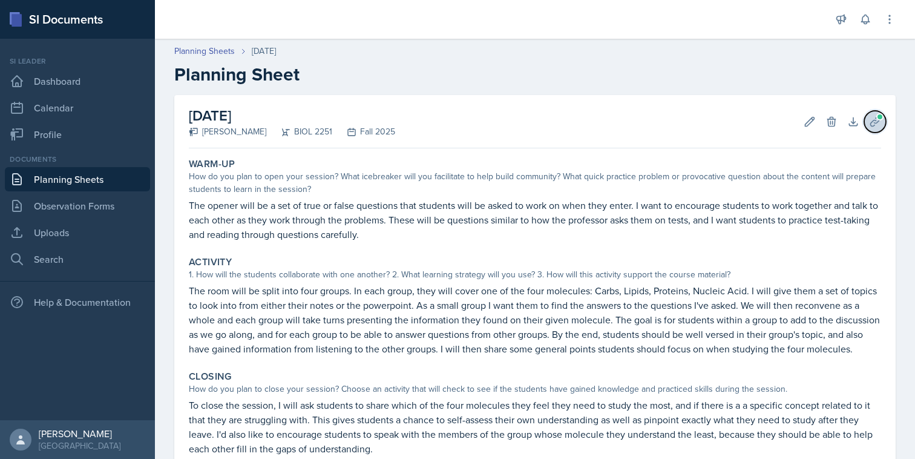
click at [880, 113] on span at bounding box center [879, 116] width 7 height 7
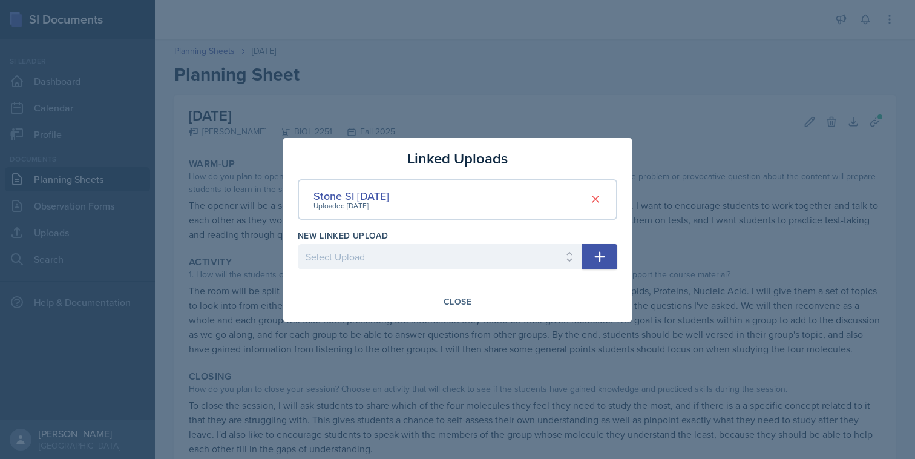
click at [851, 105] on div at bounding box center [457, 229] width 915 height 459
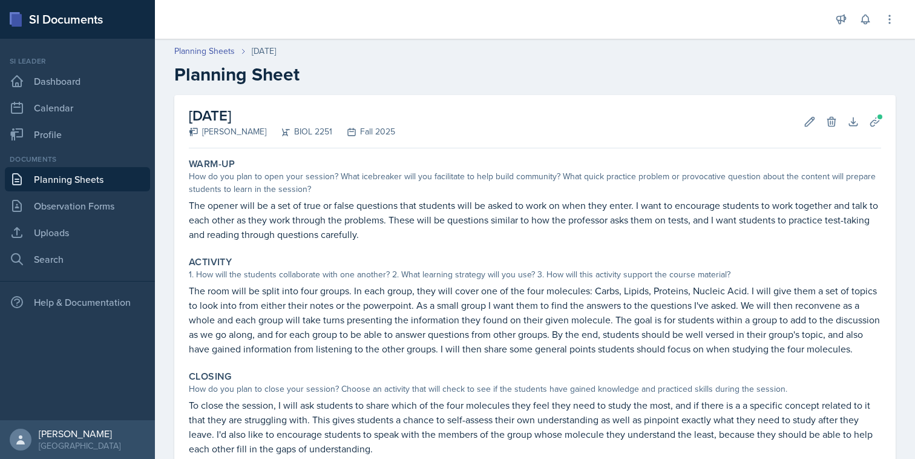
scroll to position [137, 0]
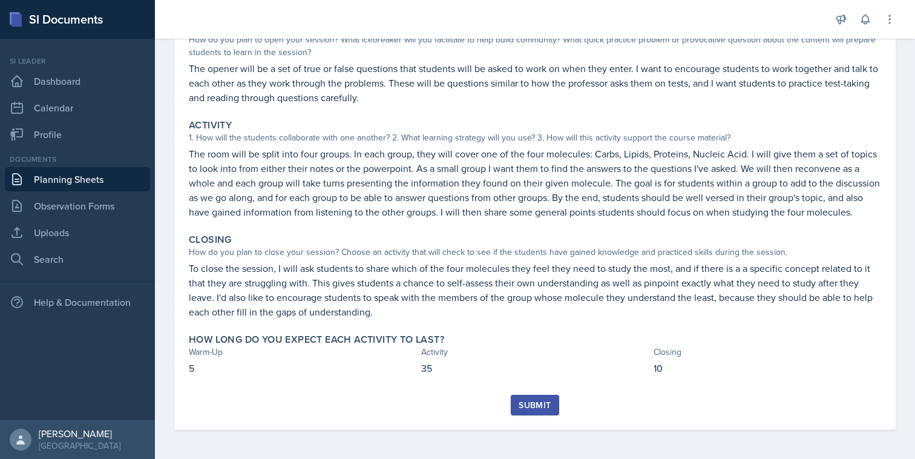
click at [531, 415] on button "Submit" at bounding box center [535, 405] width 48 height 21
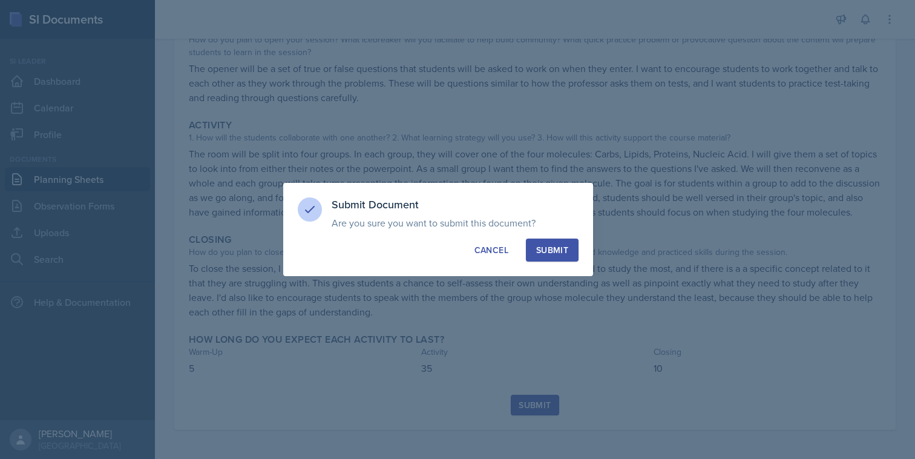
click at [548, 255] on button "Submit" at bounding box center [552, 249] width 53 height 23
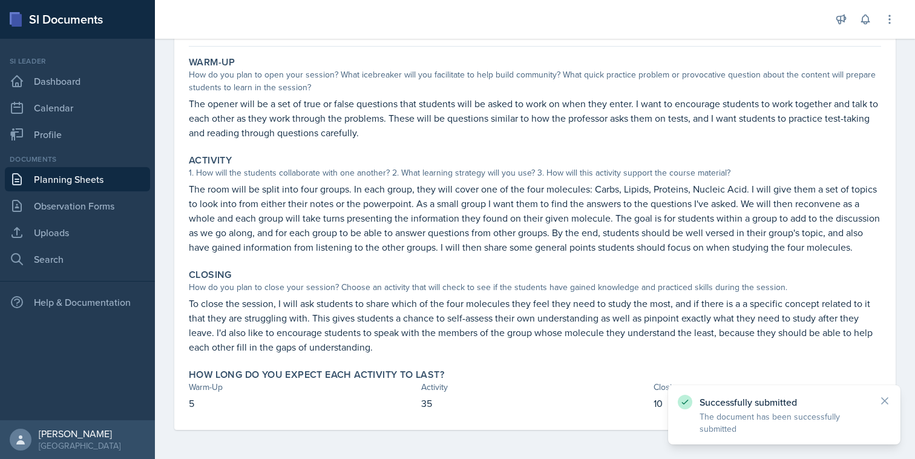
scroll to position [0, 0]
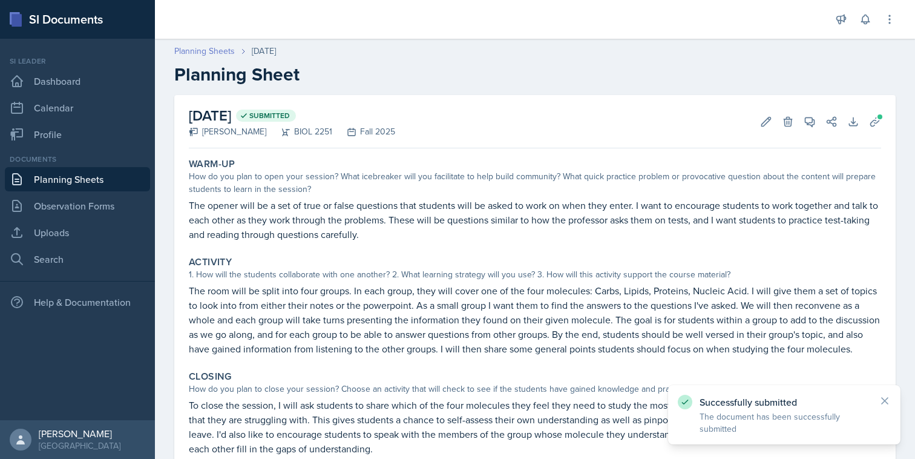
click at [208, 54] on link "Planning Sheets" at bounding box center [204, 51] width 61 height 13
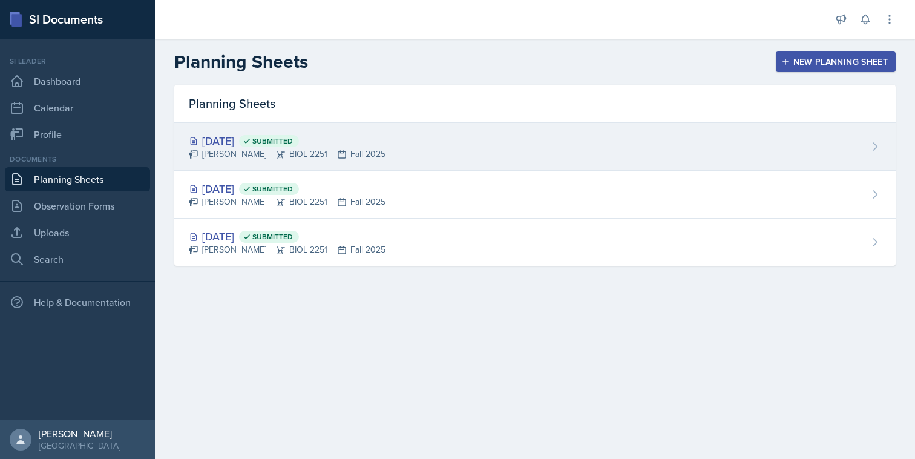
click at [361, 142] on div "[DATE] Submitted" at bounding box center [287, 141] width 197 height 16
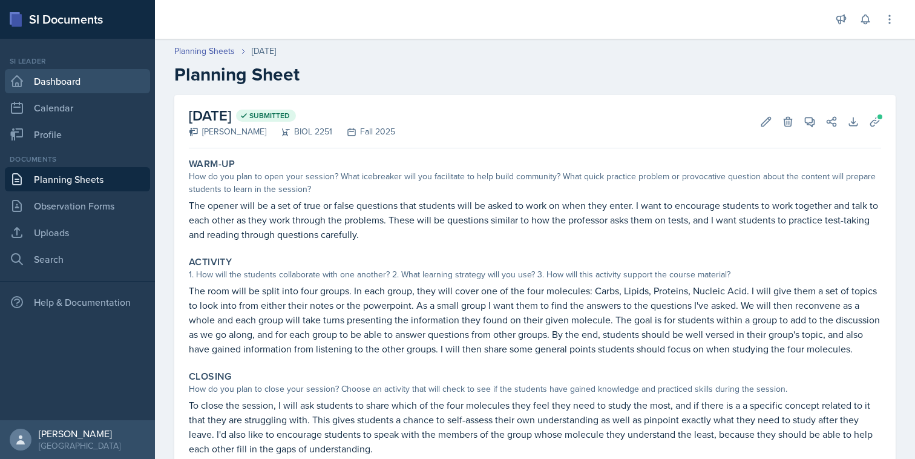
click at [57, 90] on link "Dashboard" at bounding box center [77, 81] width 145 height 24
